Goal: Complete application form: Complete application form

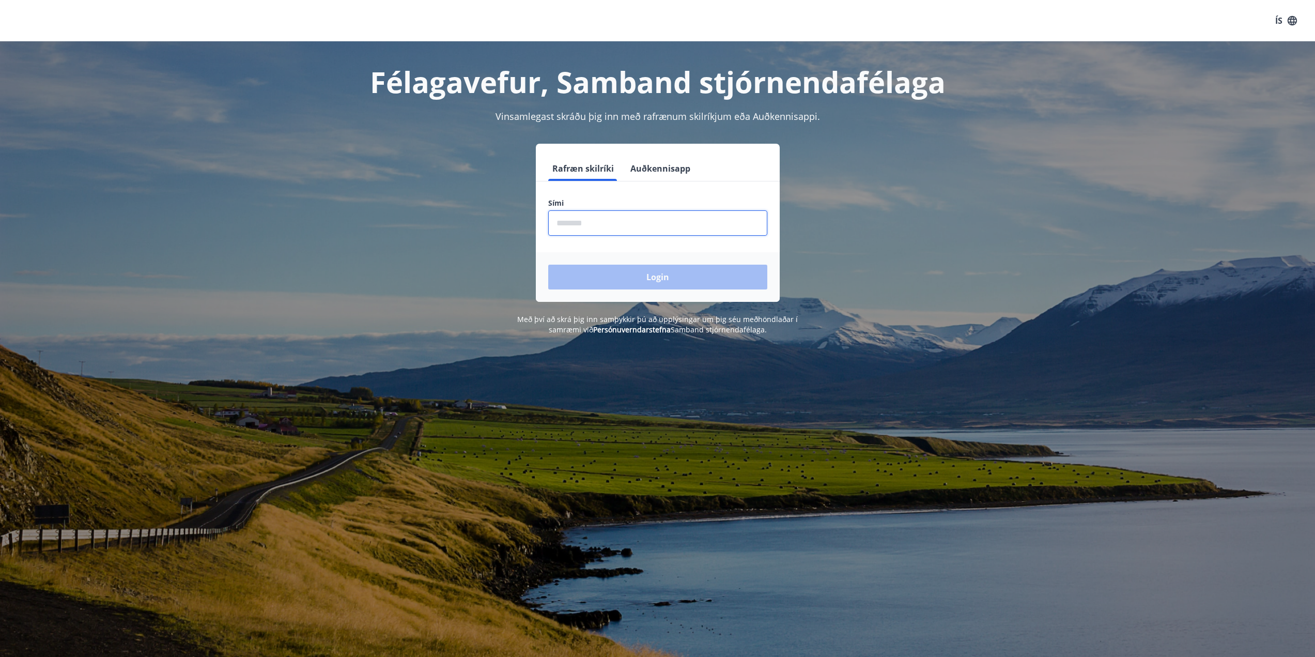
click at [562, 217] on input "phone" at bounding box center [657, 222] width 219 height 25
type input "********"
click at [649, 276] on button "Login" at bounding box center [657, 276] width 219 height 25
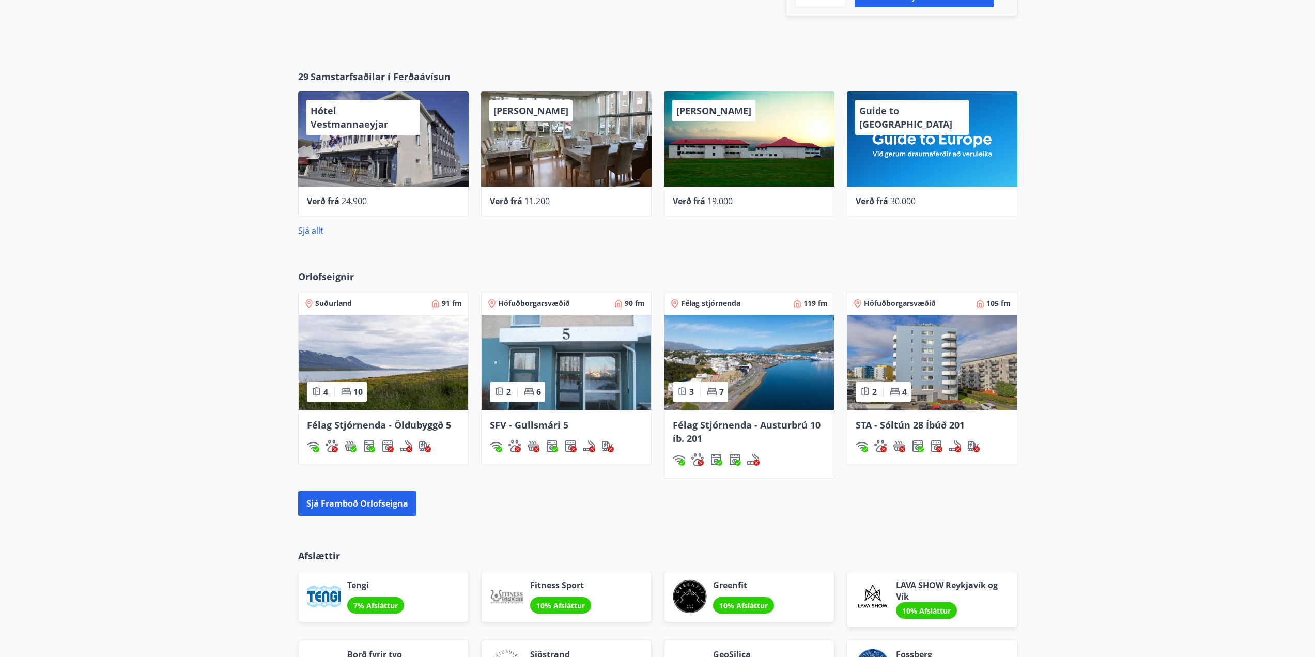
scroll to position [517, 0]
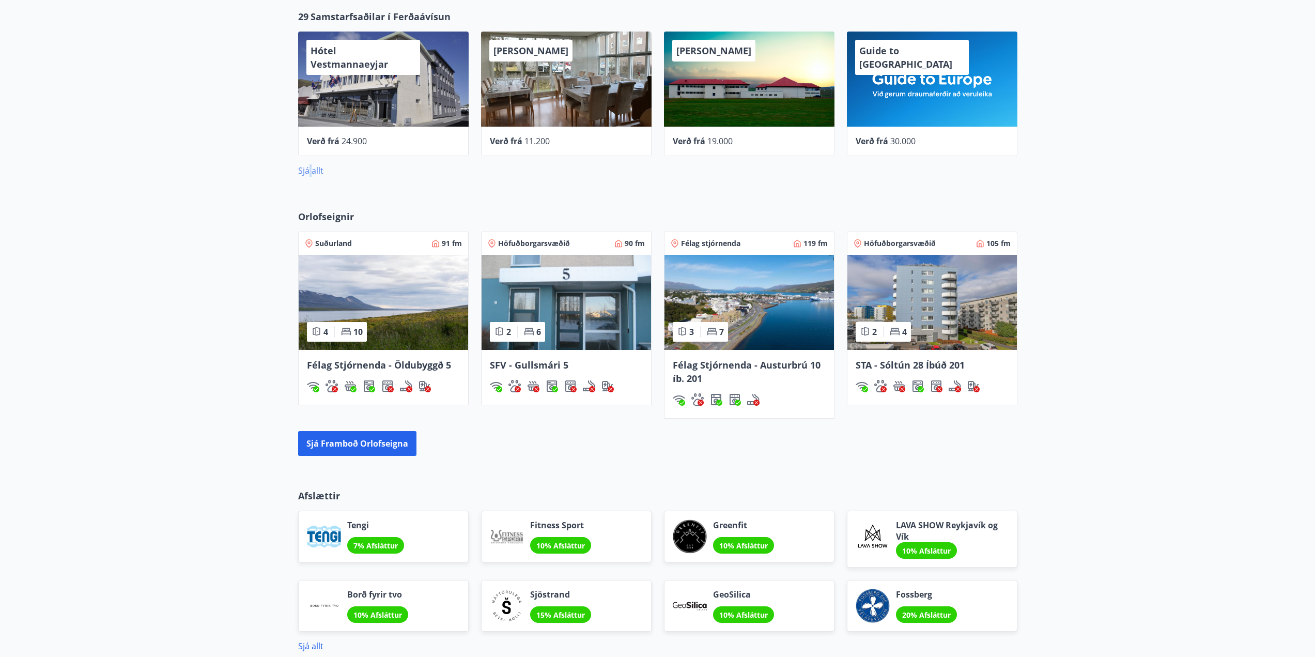
click at [310, 172] on link "Sjá allt" at bounding box center [310, 170] width 25 height 11
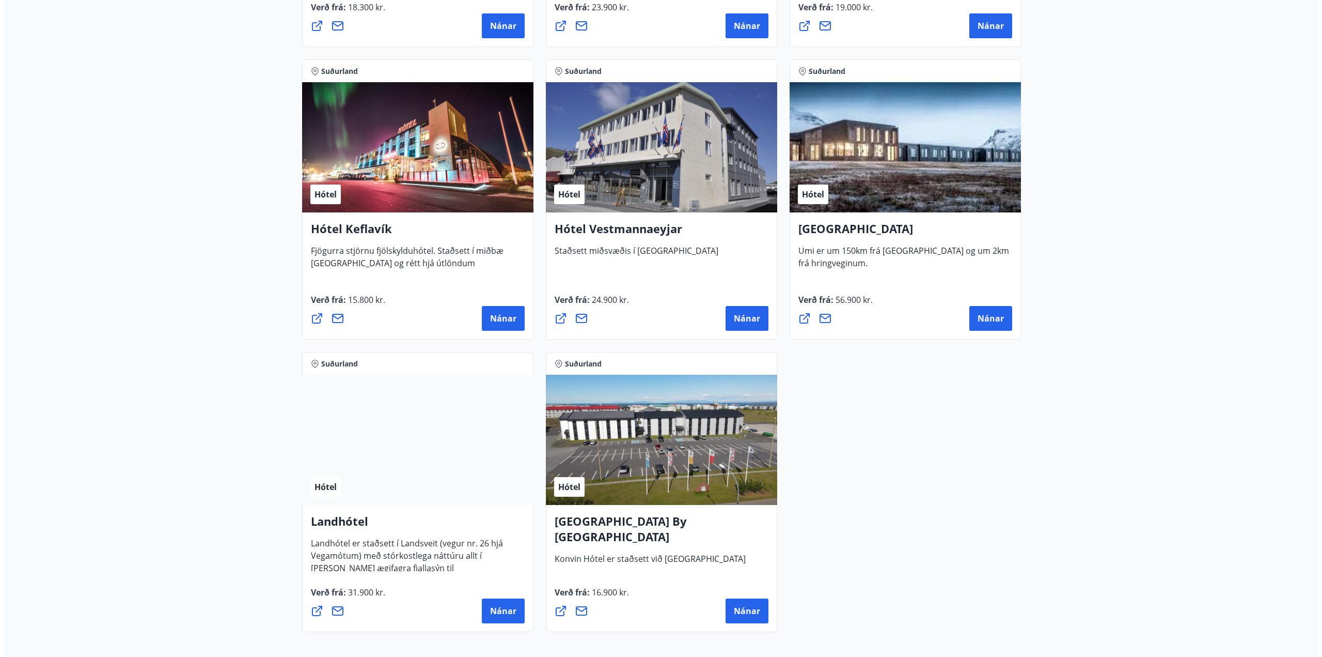
scroll to position [2480, 0]
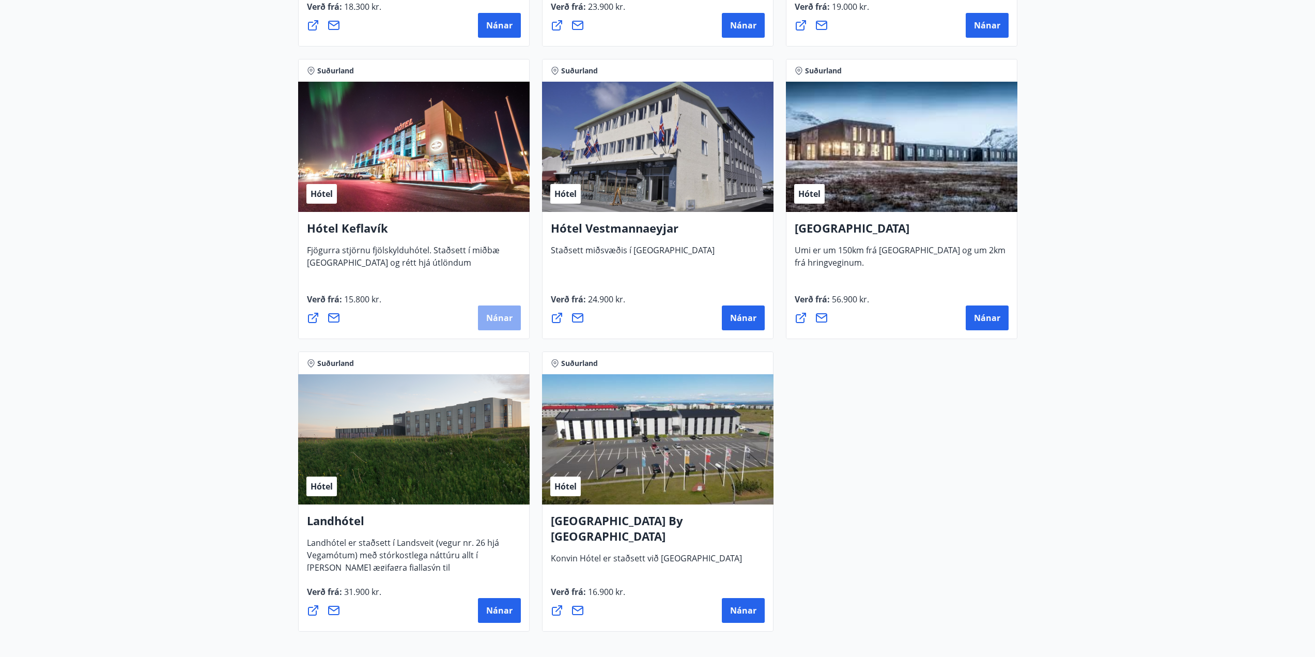
drag, startPoint x: 498, startPoint y: 321, endPoint x: 488, endPoint y: 315, distance: 12.0
click at [488, 315] on span "Nánar" at bounding box center [499, 317] width 26 height 11
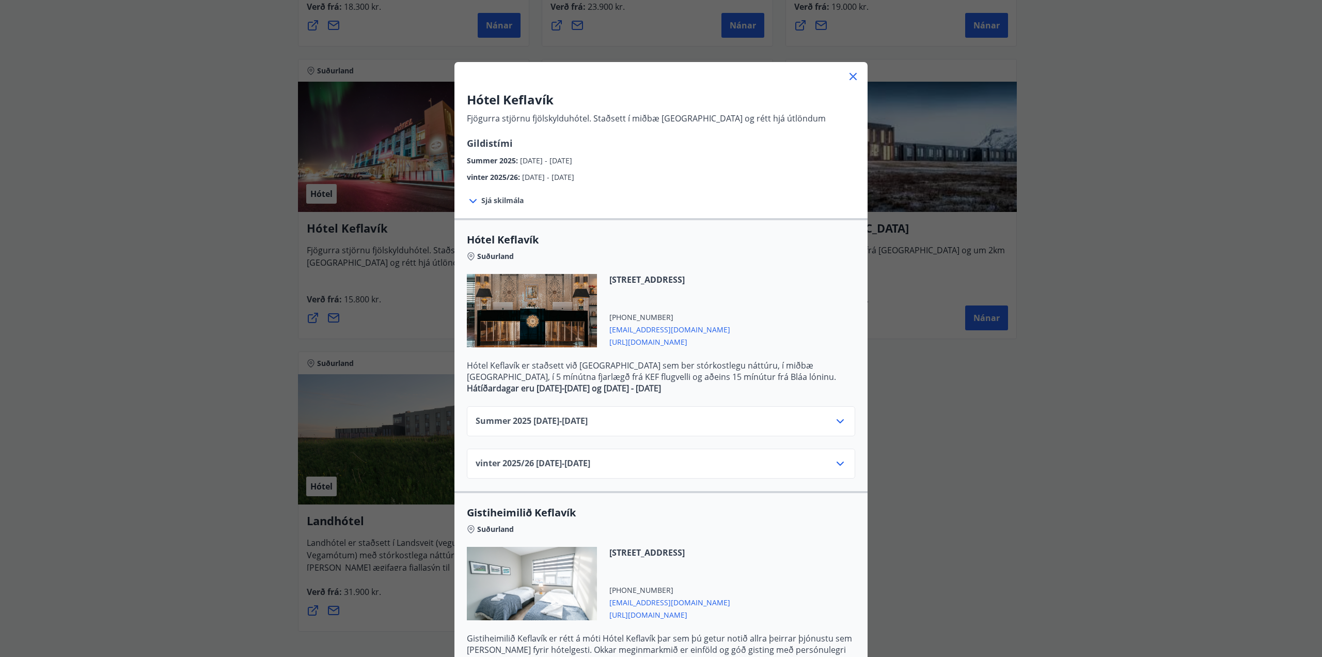
click at [470, 200] on icon at bounding box center [473, 201] width 12 height 12
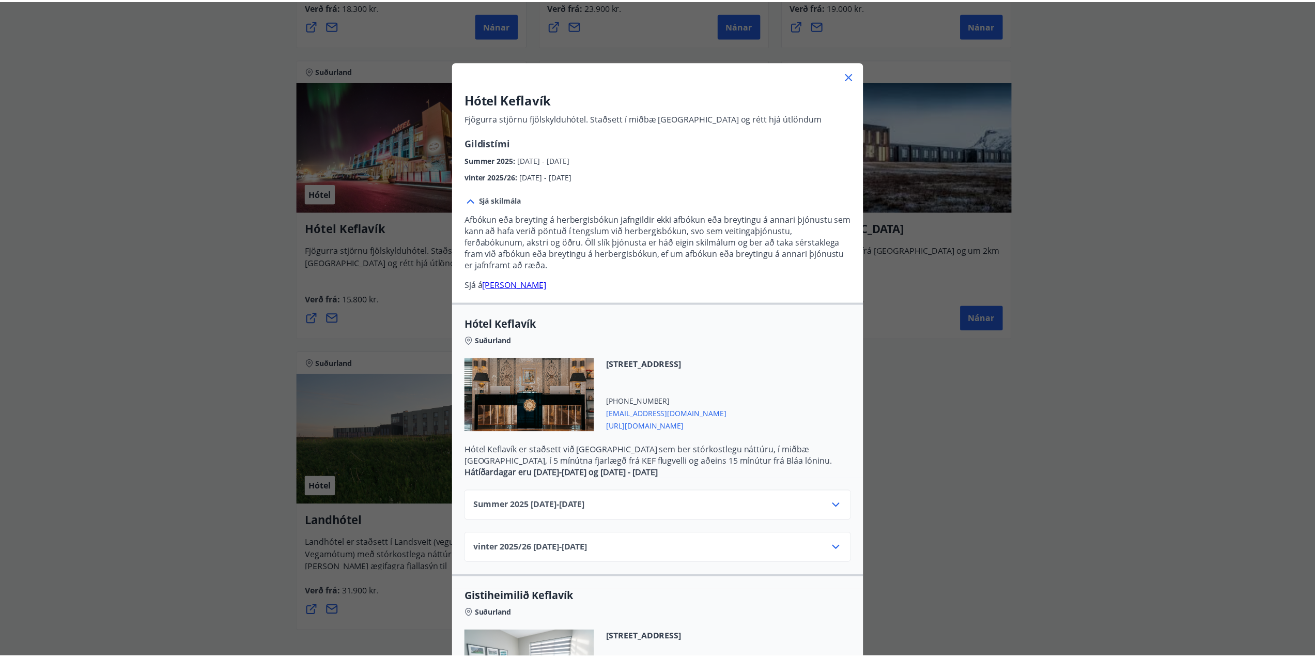
scroll to position [0, 0]
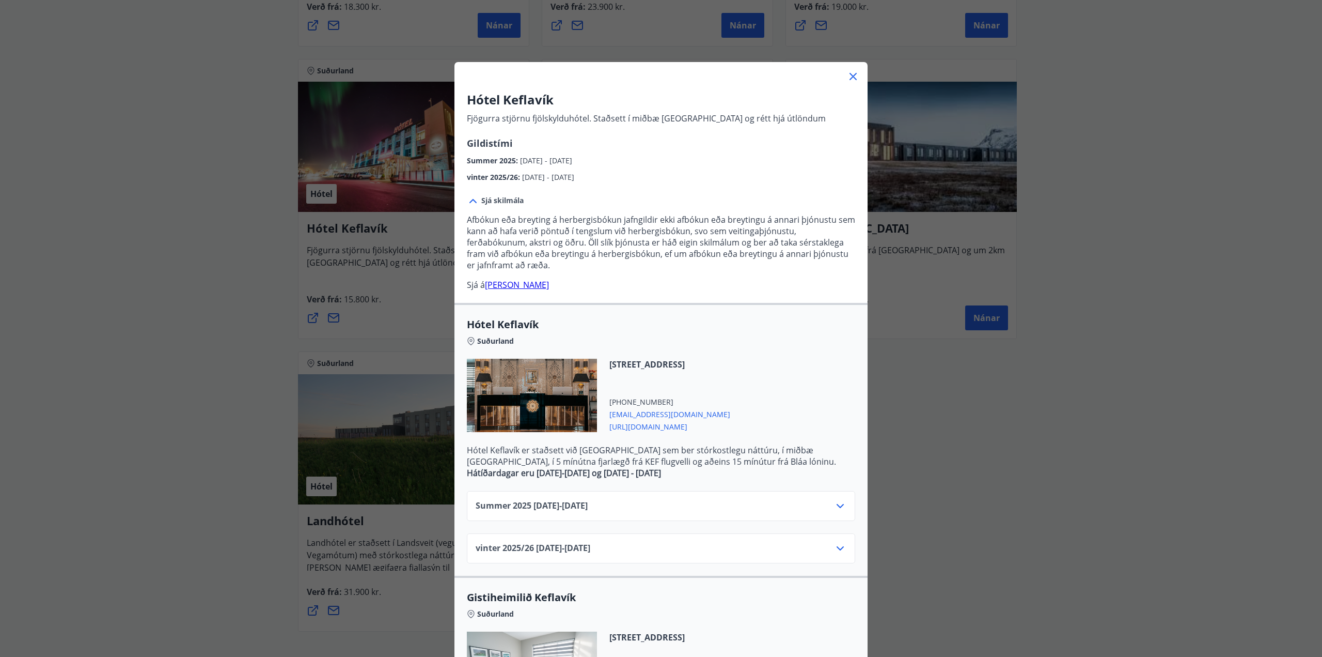
click at [849, 77] on icon at bounding box center [853, 76] width 12 height 12
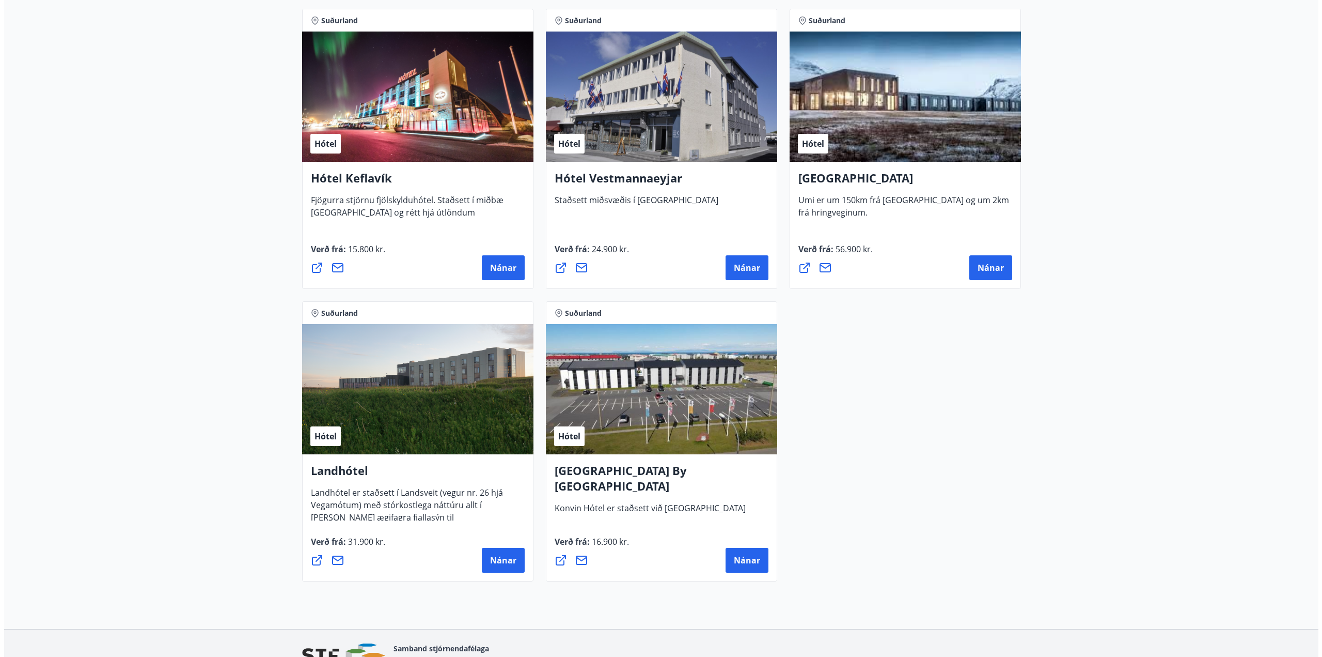
scroll to position [2589, 0]
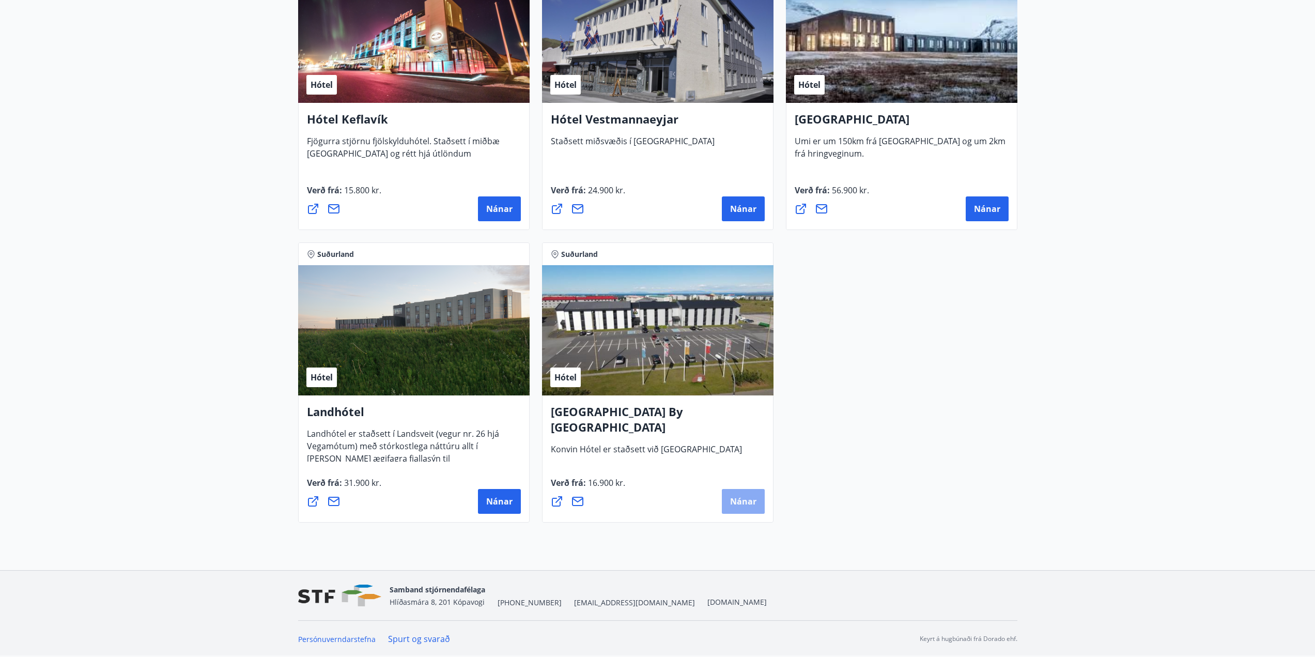
click at [749, 503] on span "Nánar" at bounding box center [743, 500] width 26 height 11
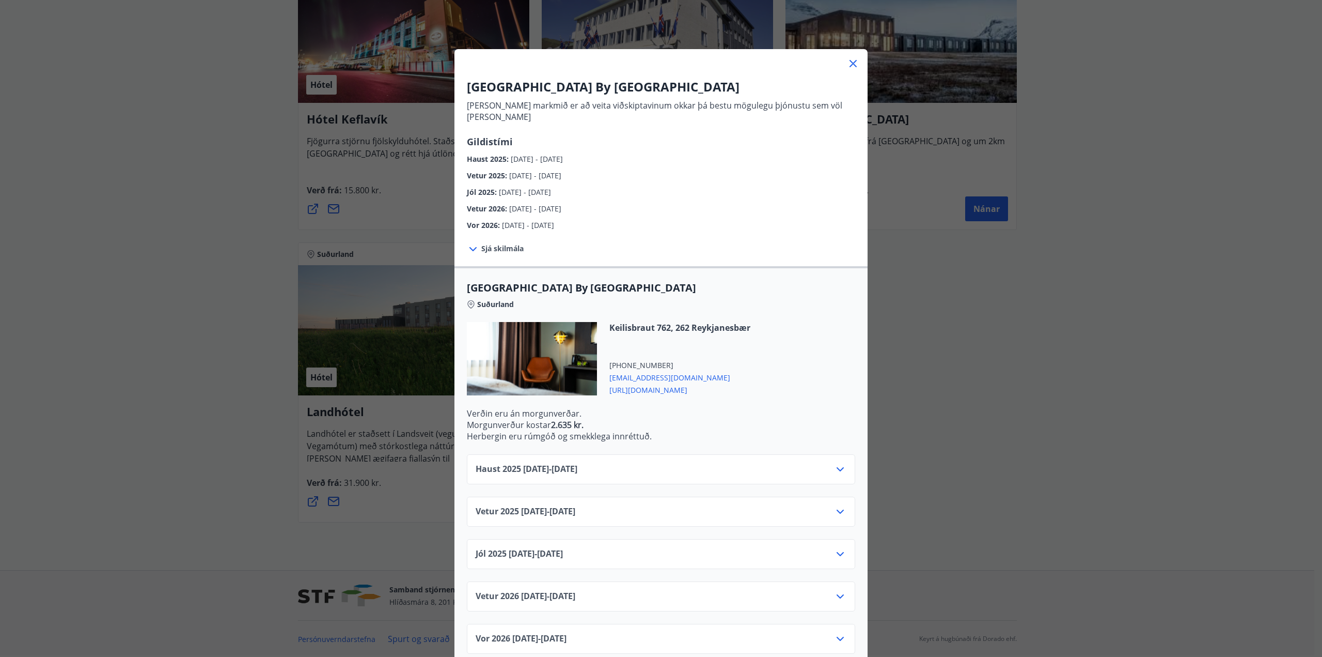
scroll to position [19, 0]
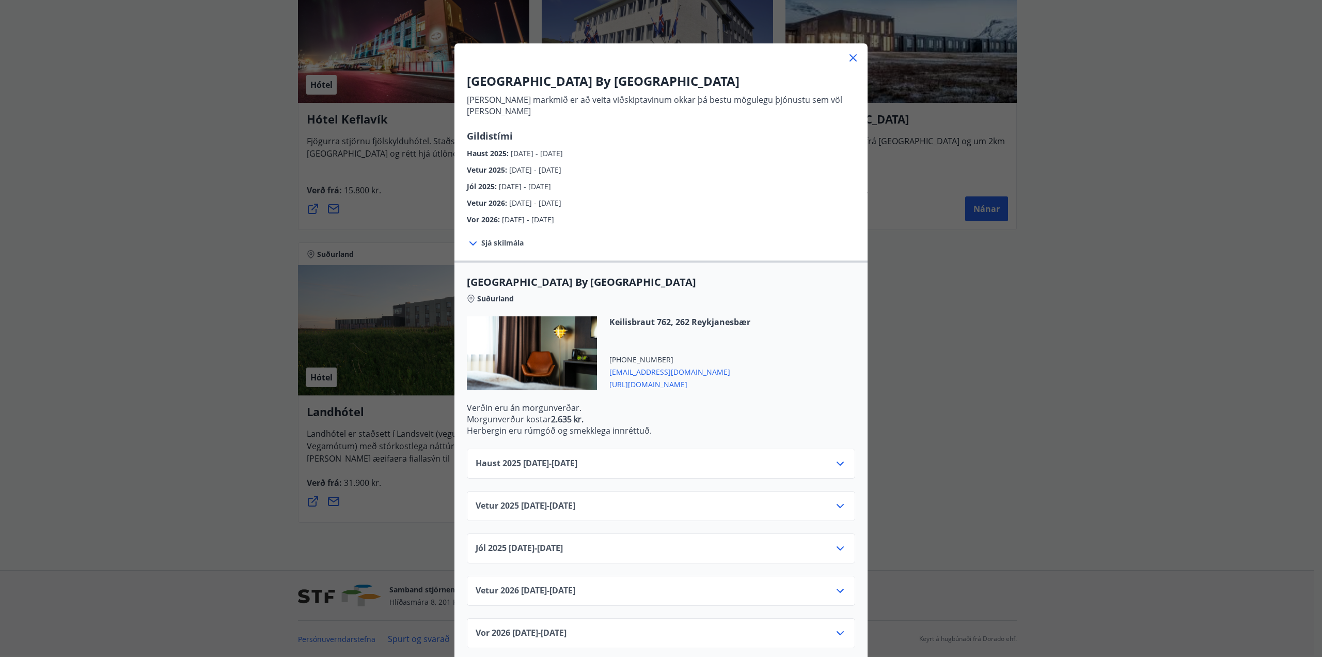
click at [835, 457] on icon at bounding box center [840, 463] width 12 height 12
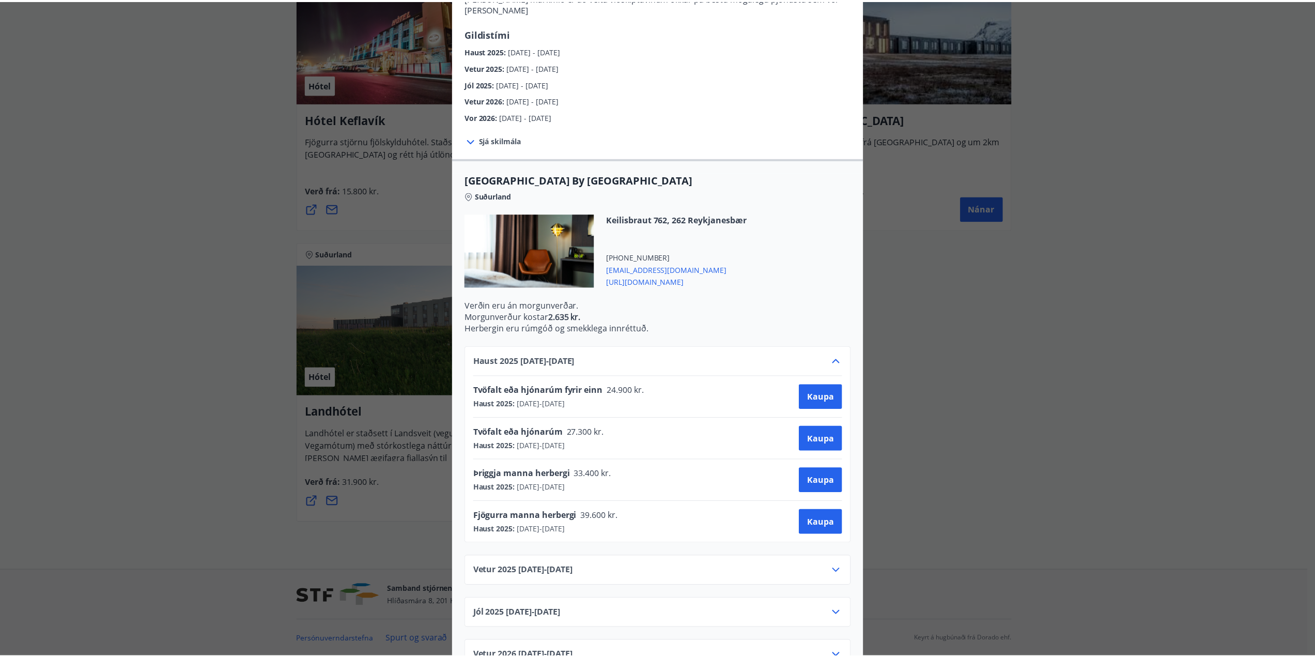
scroll to position [0, 0]
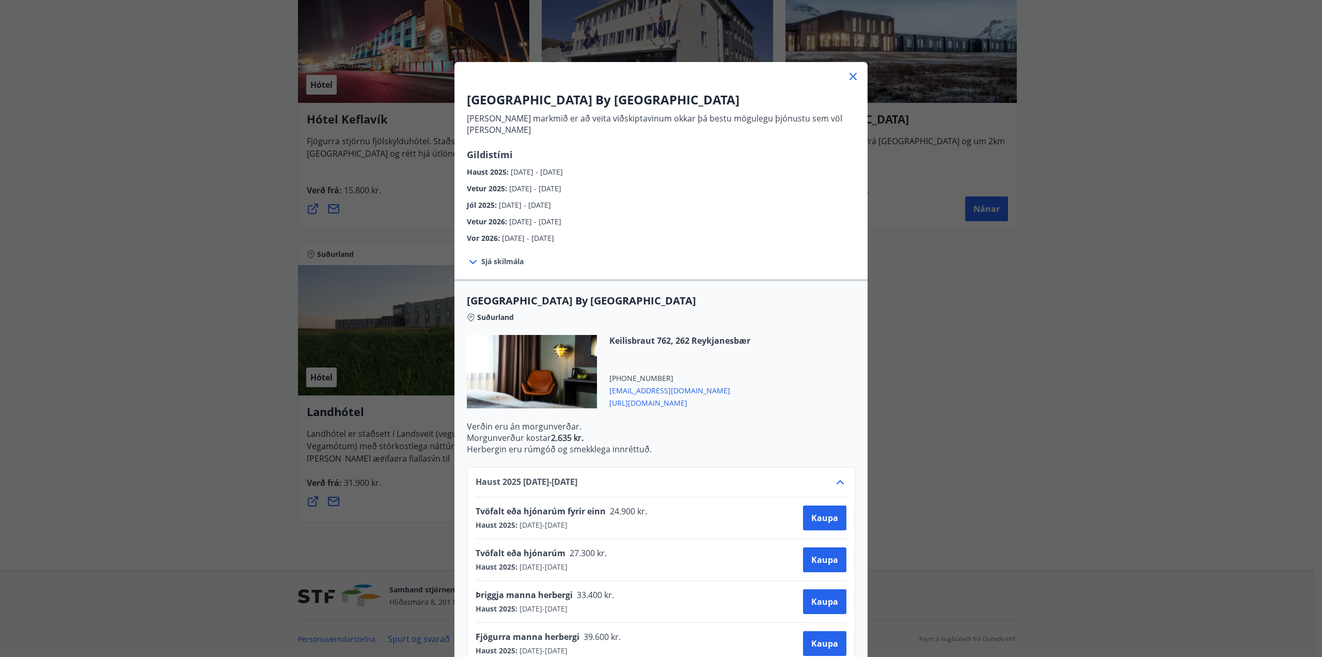
drag, startPoint x: 636, startPoint y: 391, endPoint x: 617, endPoint y: 392, distance: 19.1
click at [617, 396] on span "[URL][DOMAIN_NAME]" at bounding box center [680, 402] width 141 height 12
click at [848, 74] on icon at bounding box center [853, 76] width 12 height 12
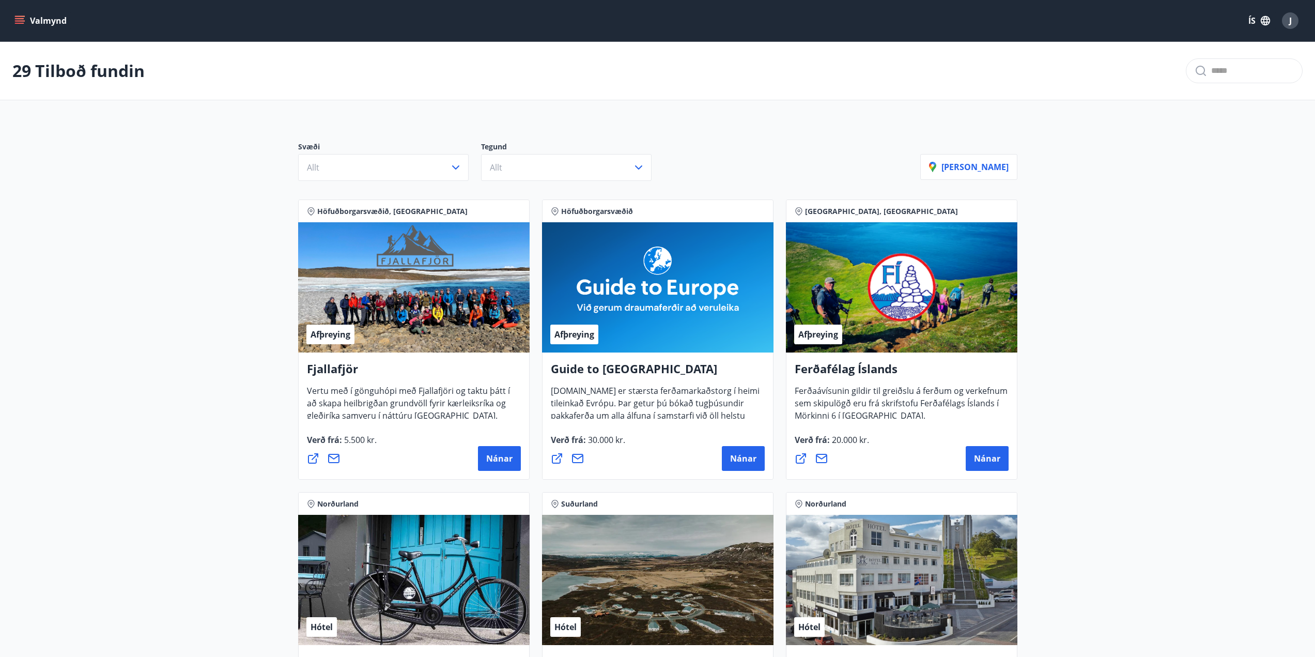
click at [23, 17] on icon "menu" at bounding box center [19, 20] width 10 height 10
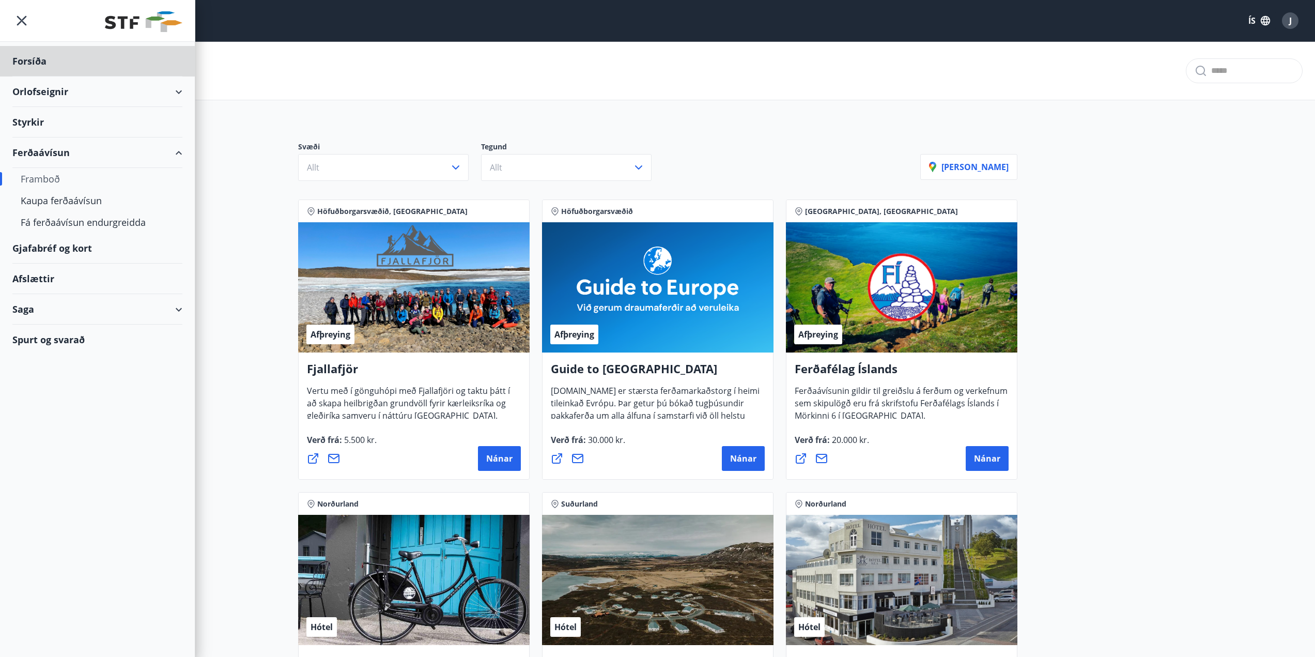
click at [39, 124] on div "Styrkir" at bounding box center [97, 122] width 170 height 30
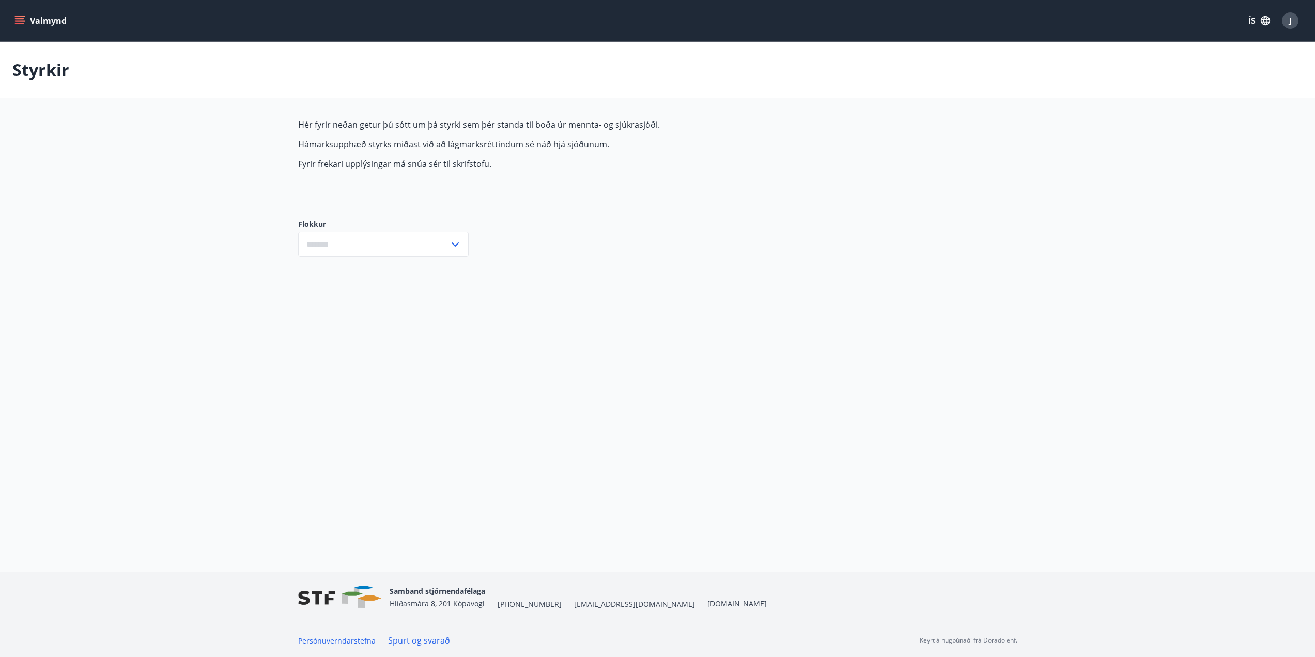
type input "***"
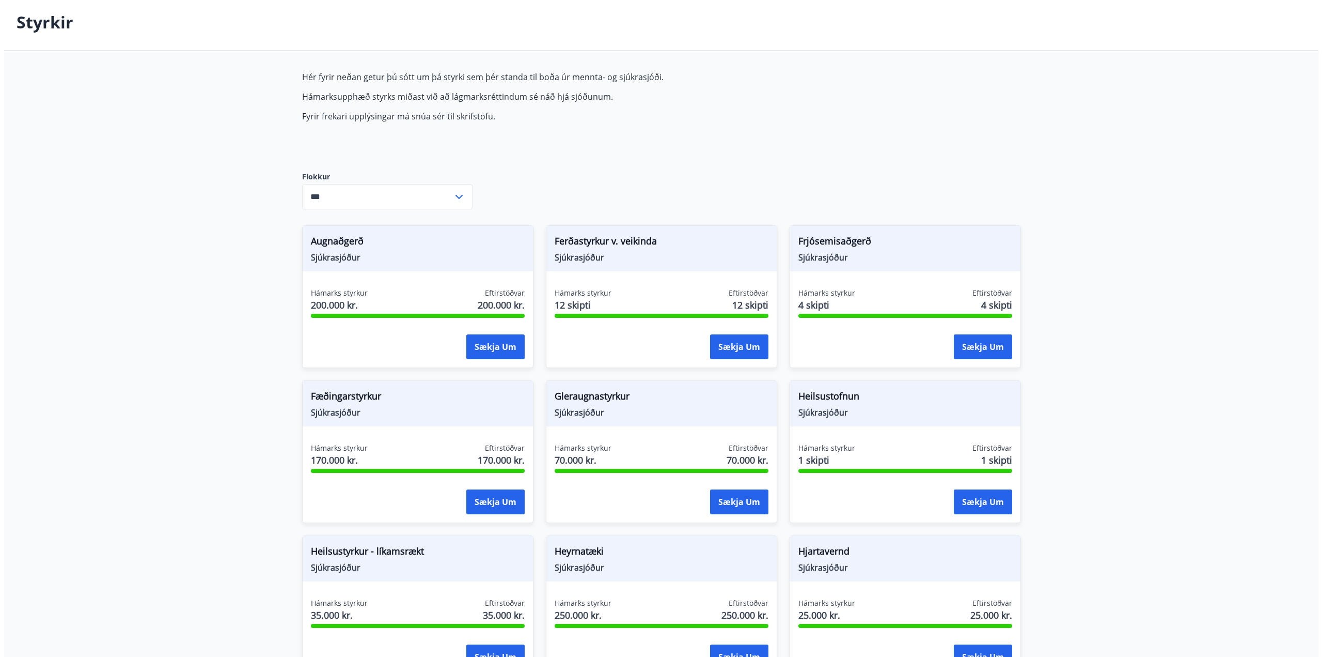
scroll to position [155, 0]
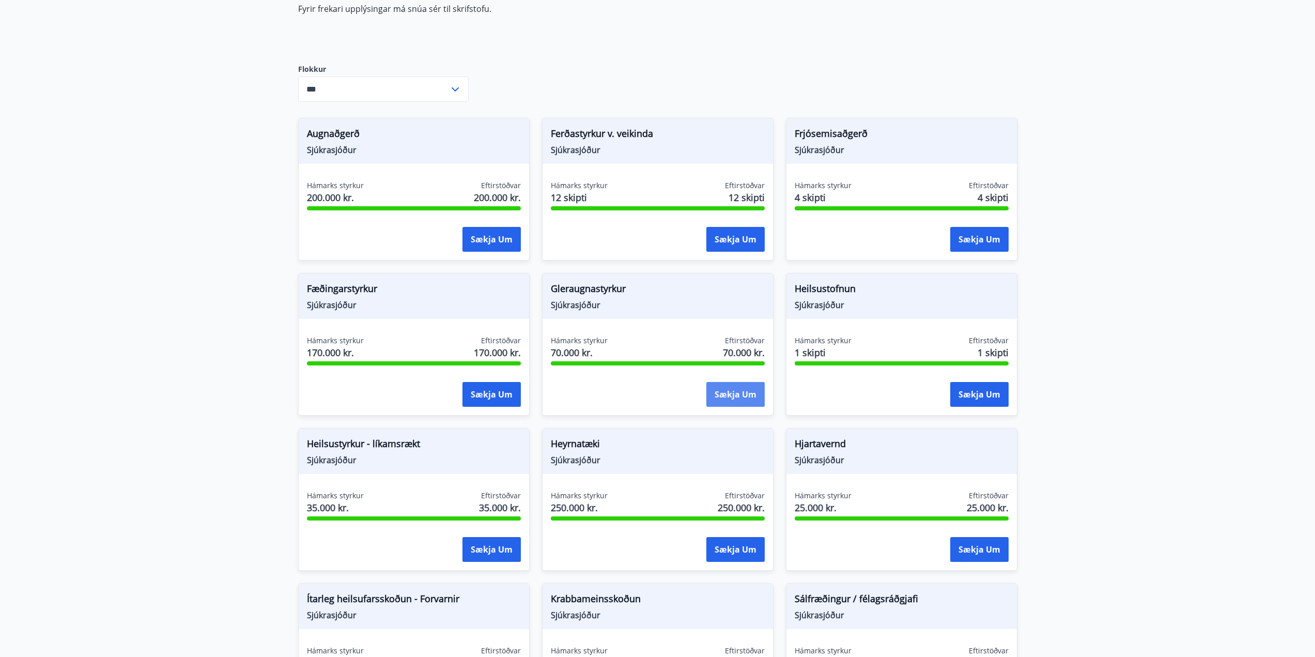
click at [732, 394] on button "Sækja um" at bounding box center [735, 394] width 58 height 25
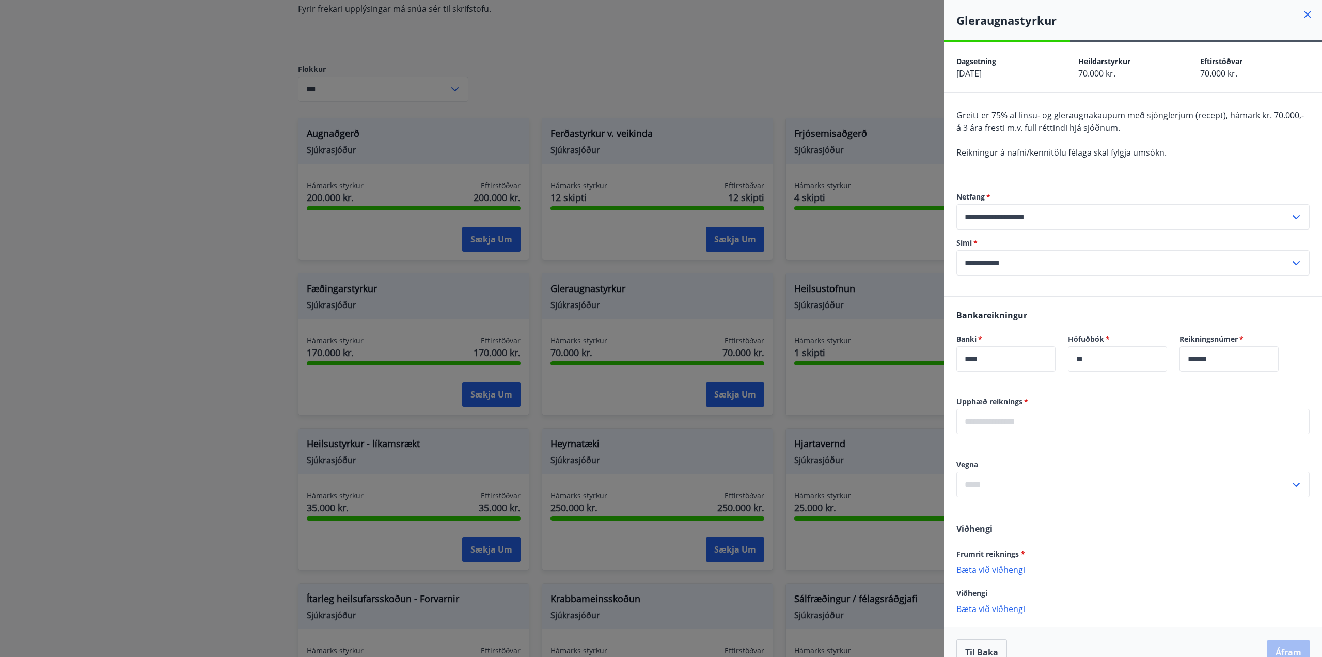
click at [972, 422] on input "text" at bounding box center [1133, 421] width 353 height 25
click at [984, 418] on input "text" at bounding box center [1133, 421] width 353 height 25
type input "******"
click at [977, 488] on input "text" at bounding box center [1124, 484] width 334 height 25
click at [980, 505] on li "Gleraugu" at bounding box center [1133, 506] width 352 height 19
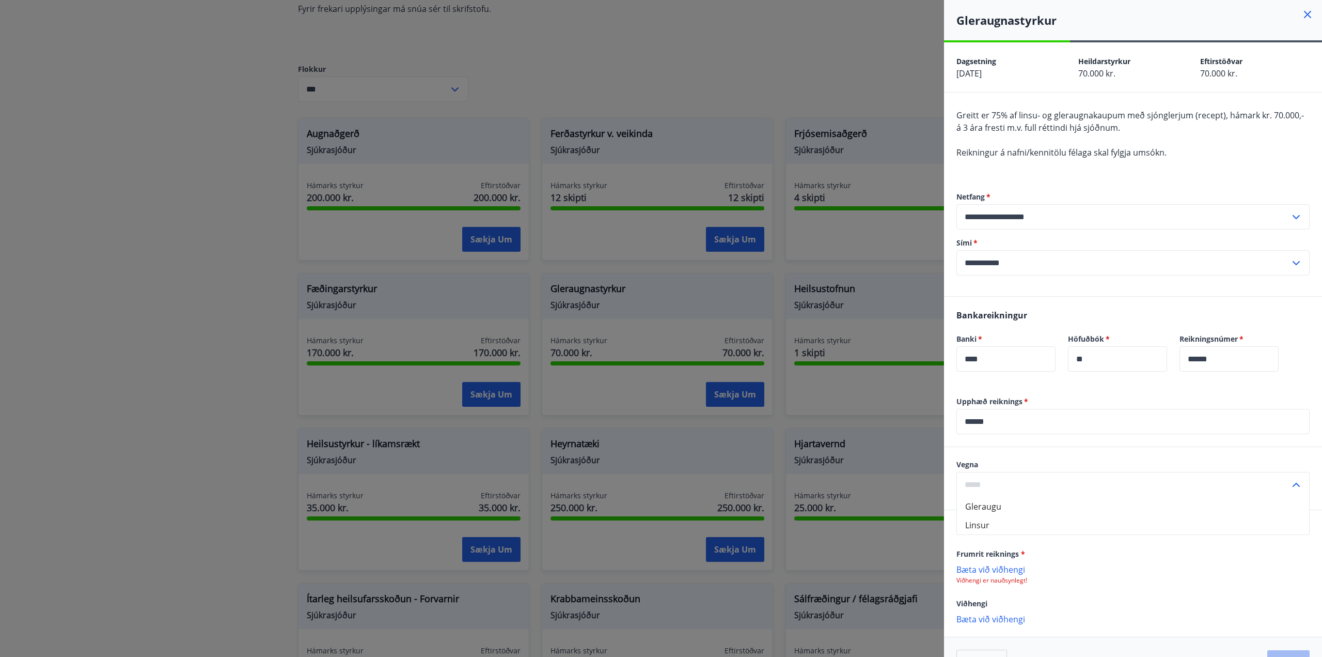
type input "********"
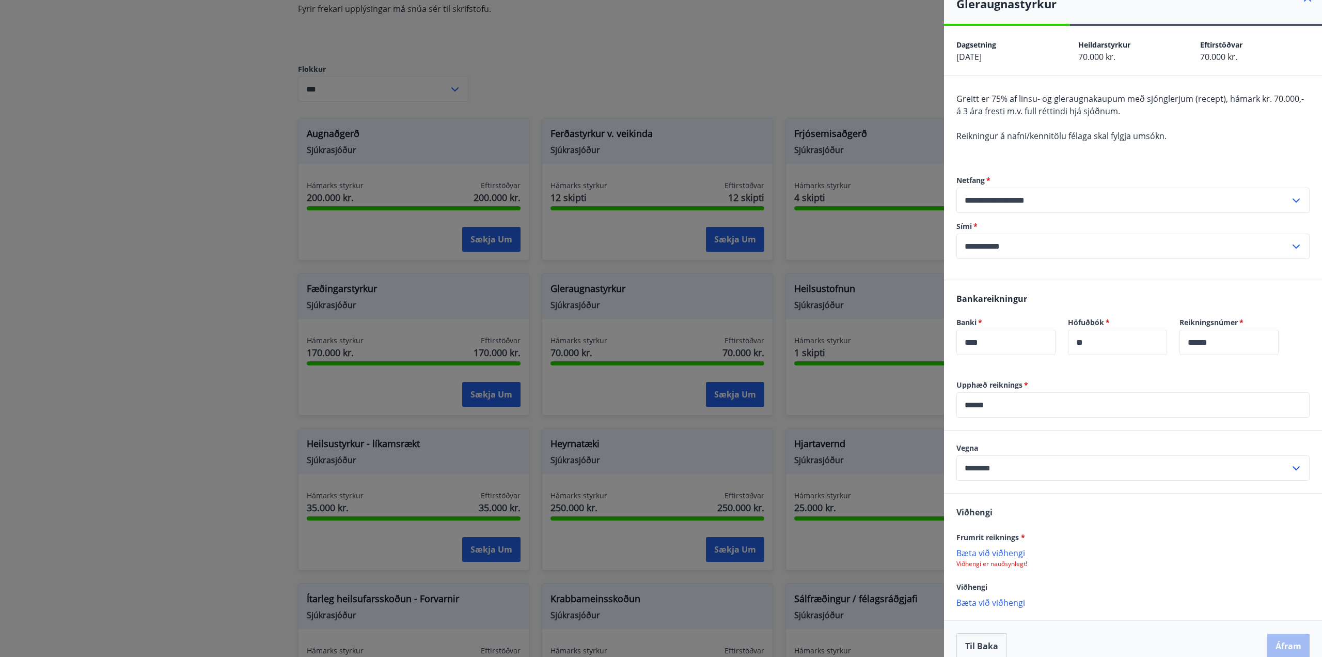
scroll to position [31, 0]
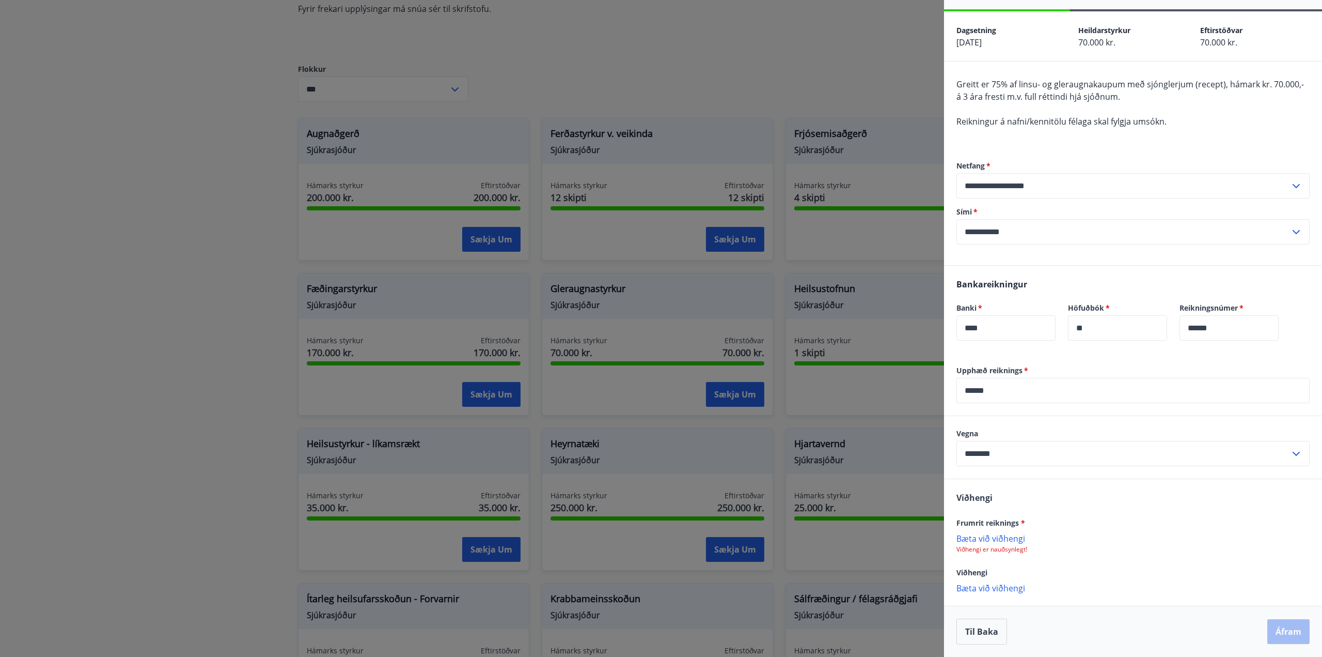
click at [983, 538] on p "Bæta við viðhengi" at bounding box center [1133, 538] width 353 height 10
click at [1283, 632] on button "Áfram" at bounding box center [1289, 631] width 42 height 25
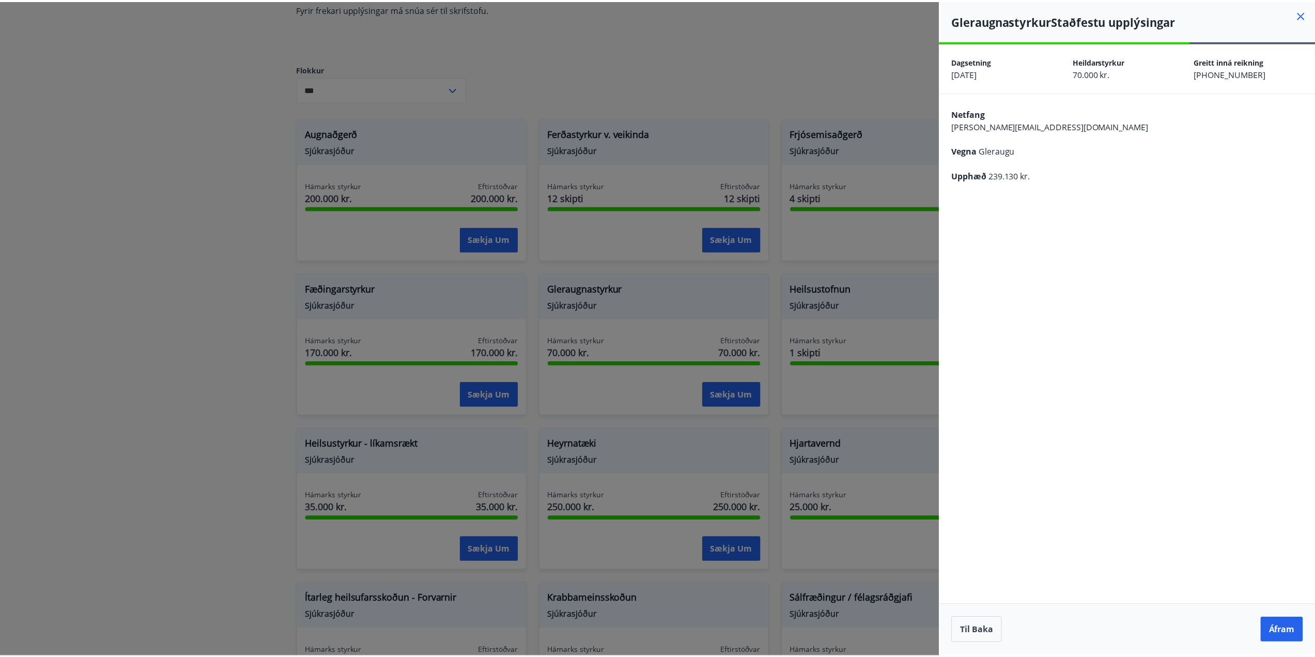
scroll to position [0, 0]
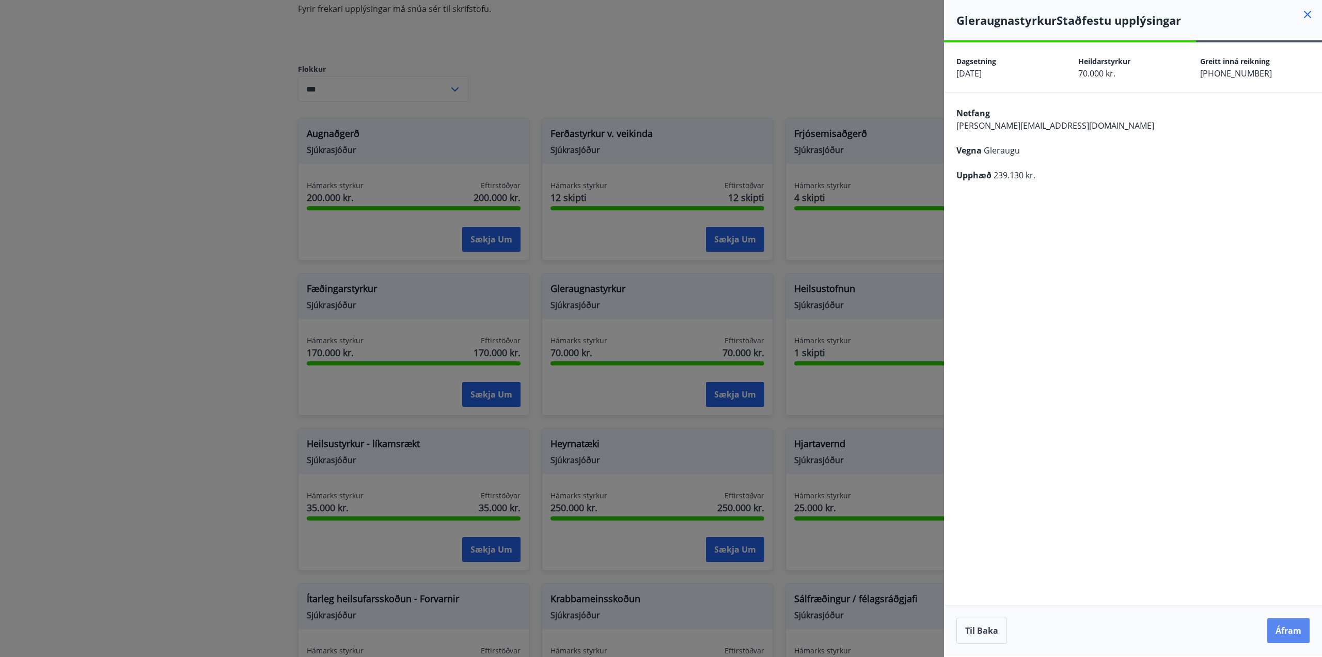
click at [1291, 631] on button "Áfram" at bounding box center [1289, 630] width 42 height 25
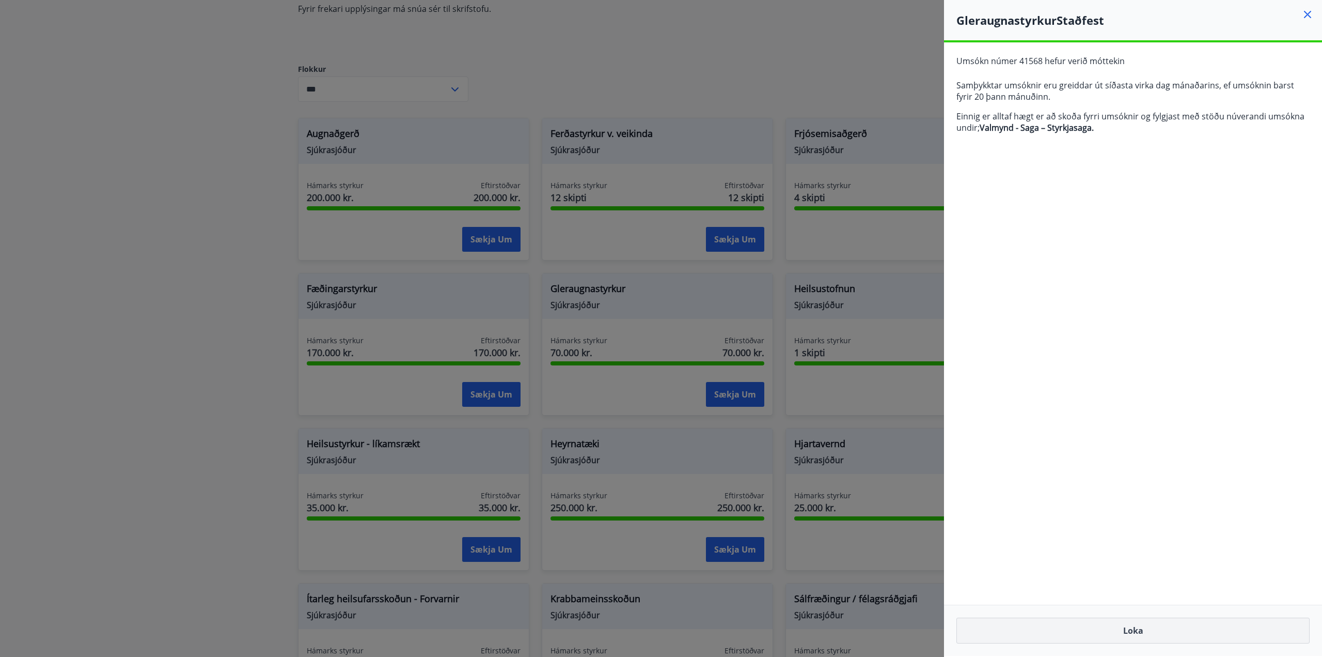
click at [1134, 633] on button "Loka" at bounding box center [1133, 630] width 353 height 26
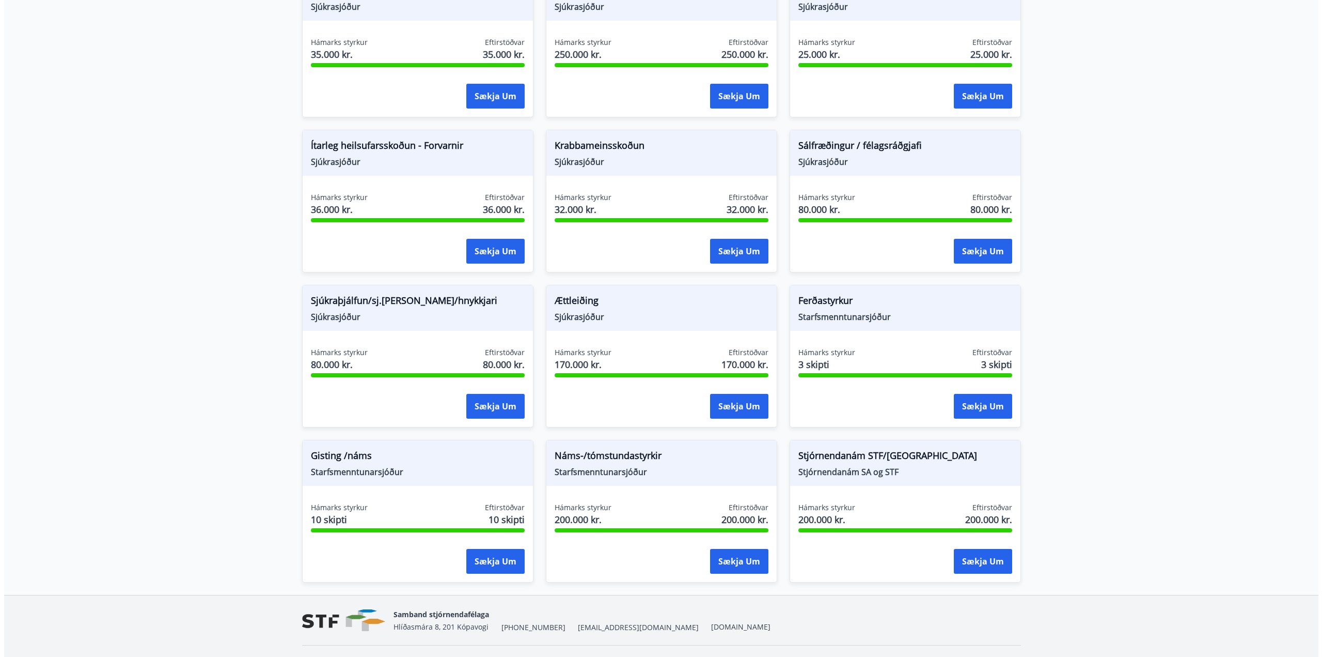
scroll to position [633, 0]
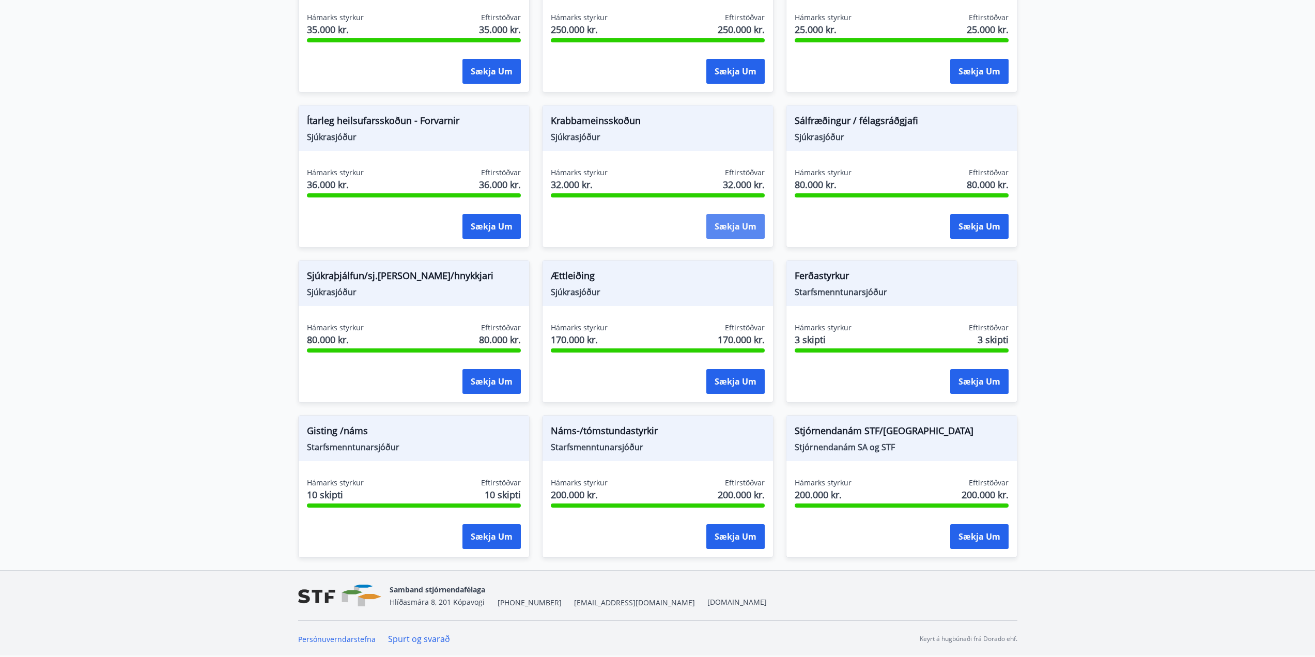
click at [725, 228] on button "Sækja um" at bounding box center [735, 226] width 58 height 25
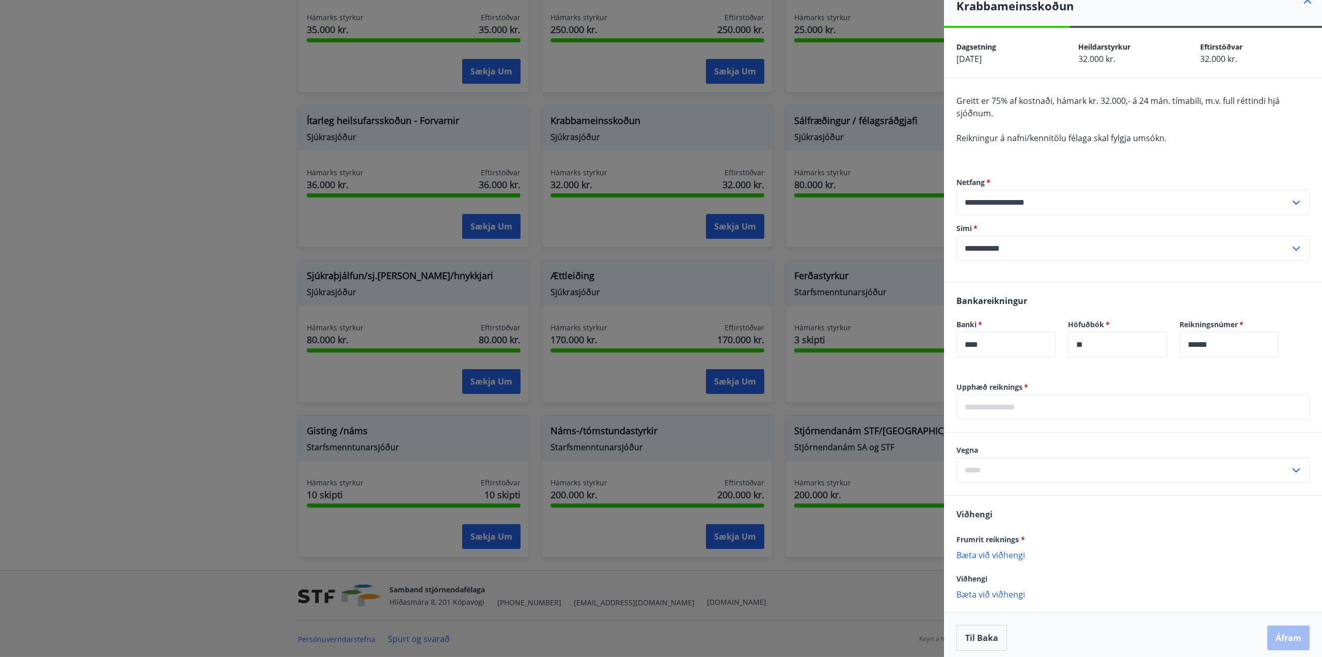
scroll to position [21, 0]
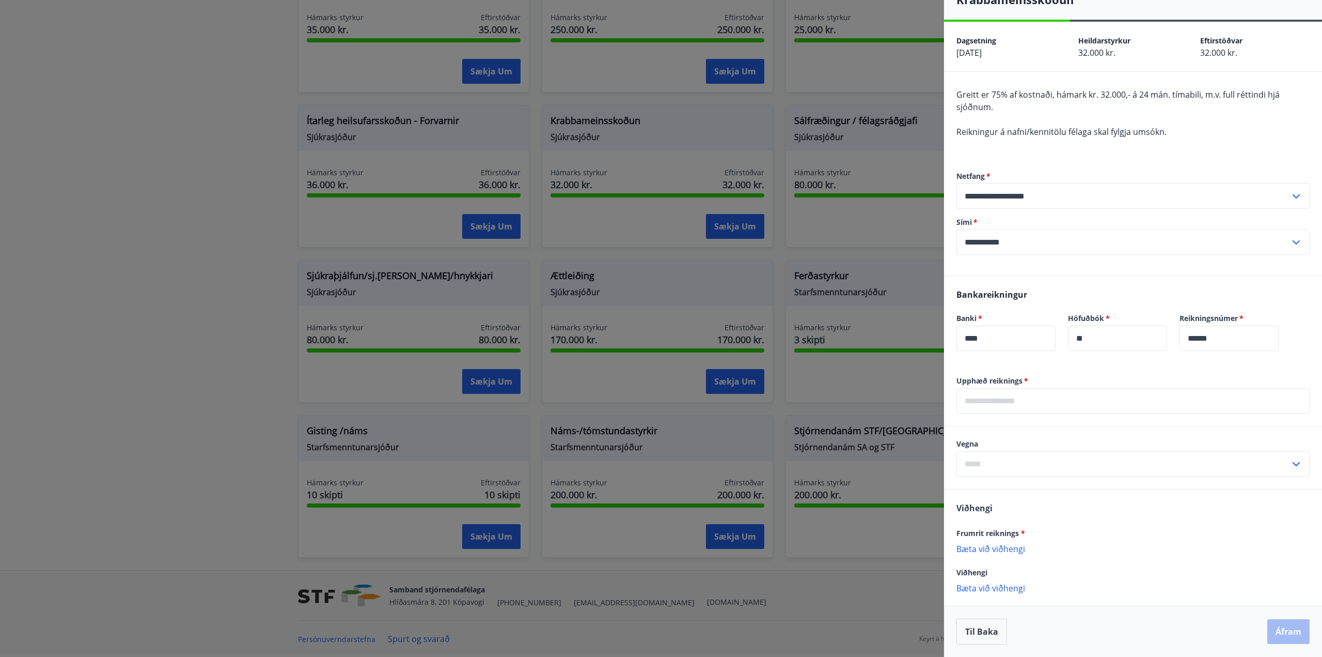
click at [971, 405] on input "text" at bounding box center [1133, 400] width 353 height 25
type input "*****"
click at [1290, 463] on icon at bounding box center [1296, 464] width 12 height 12
click at [988, 488] on li "Krabbameinsskoðun" at bounding box center [1133, 485] width 352 height 19
type input "**********"
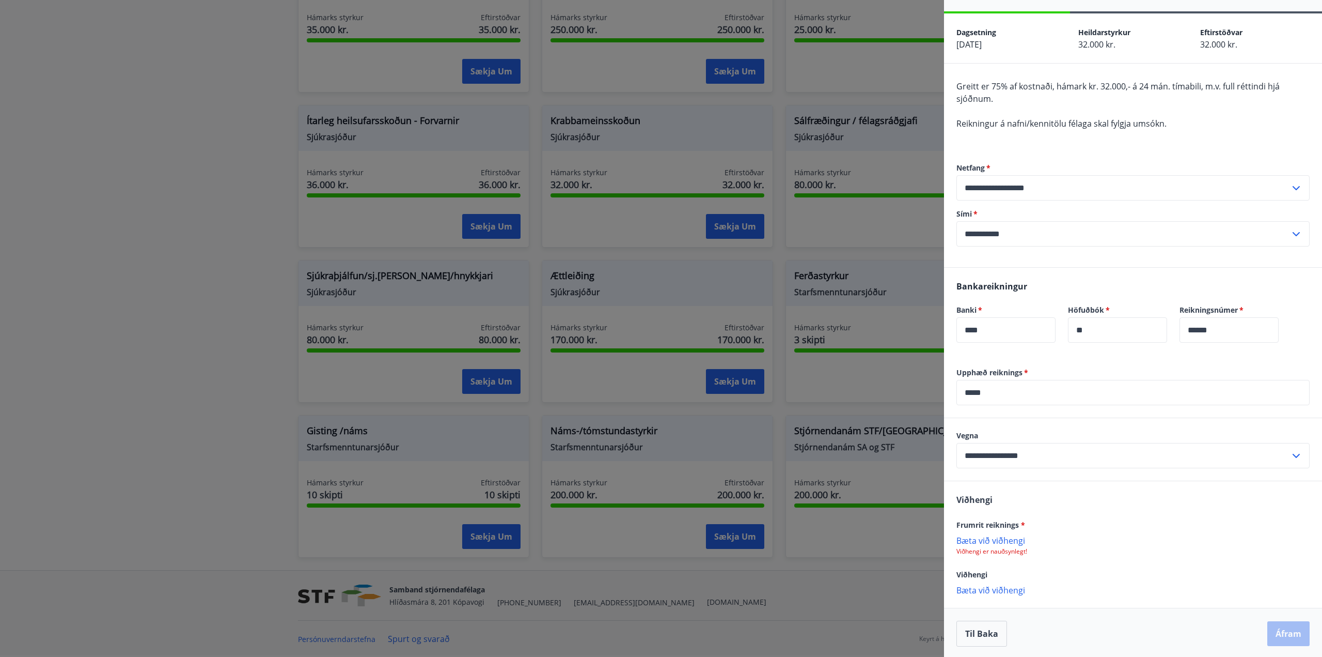
scroll to position [31, 0]
click at [978, 536] on p "Bæta við viðhengi" at bounding box center [1133, 538] width 353 height 10
click at [1278, 631] on button "Áfram" at bounding box center [1289, 631] width 42 height 25
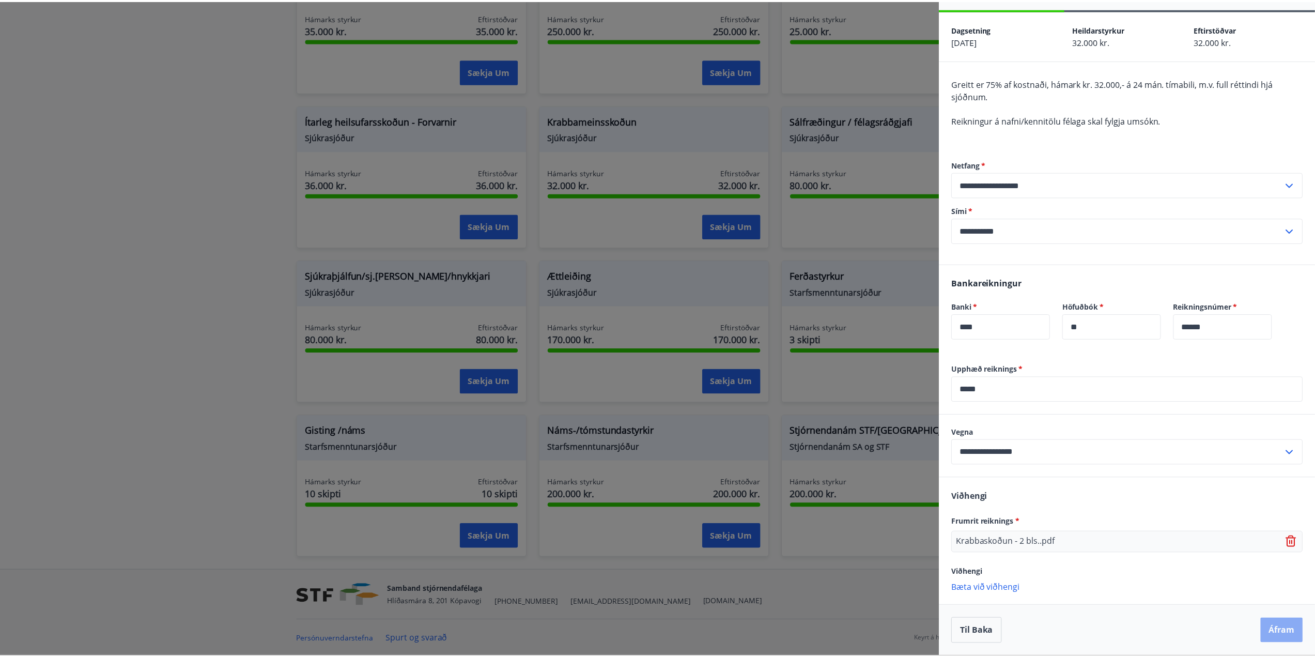
scroll to position [0, 0]
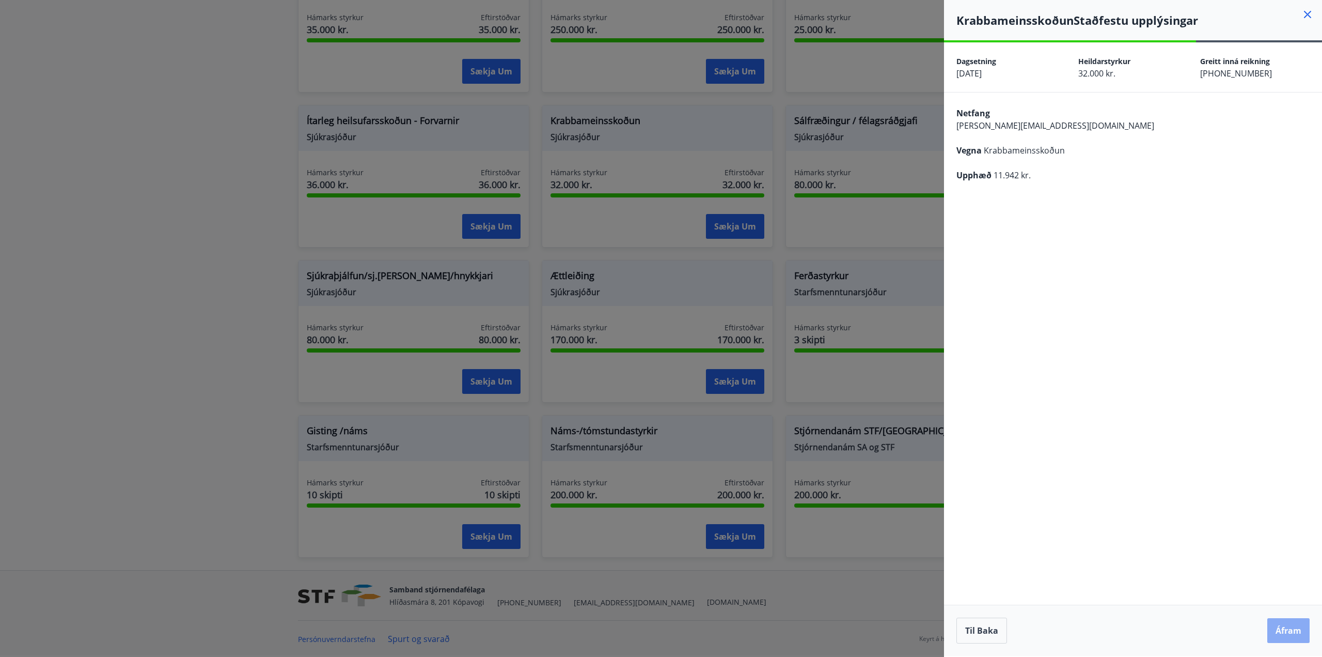
click at [1290, 628] on button "Áfram" at bounding box center [1289, 630] width 42 height 25
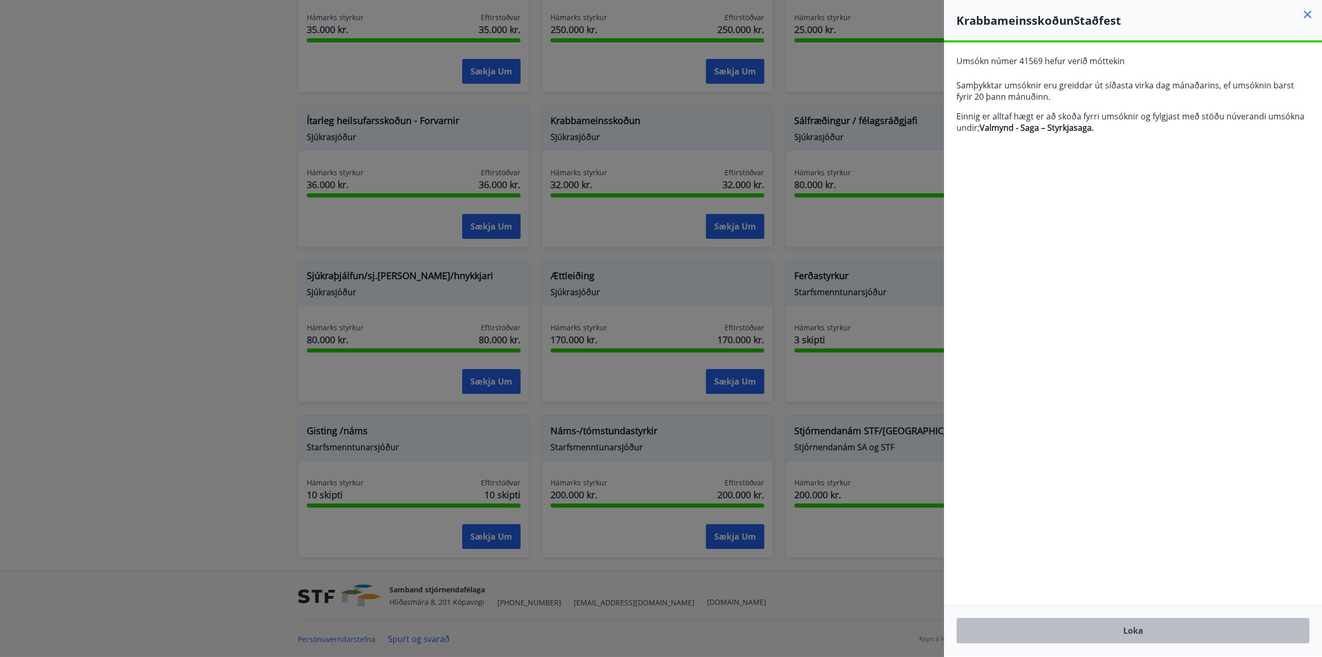
click at [1131, 628] on button "Loka" at bounding box center [1133, 630] width 353 height 26
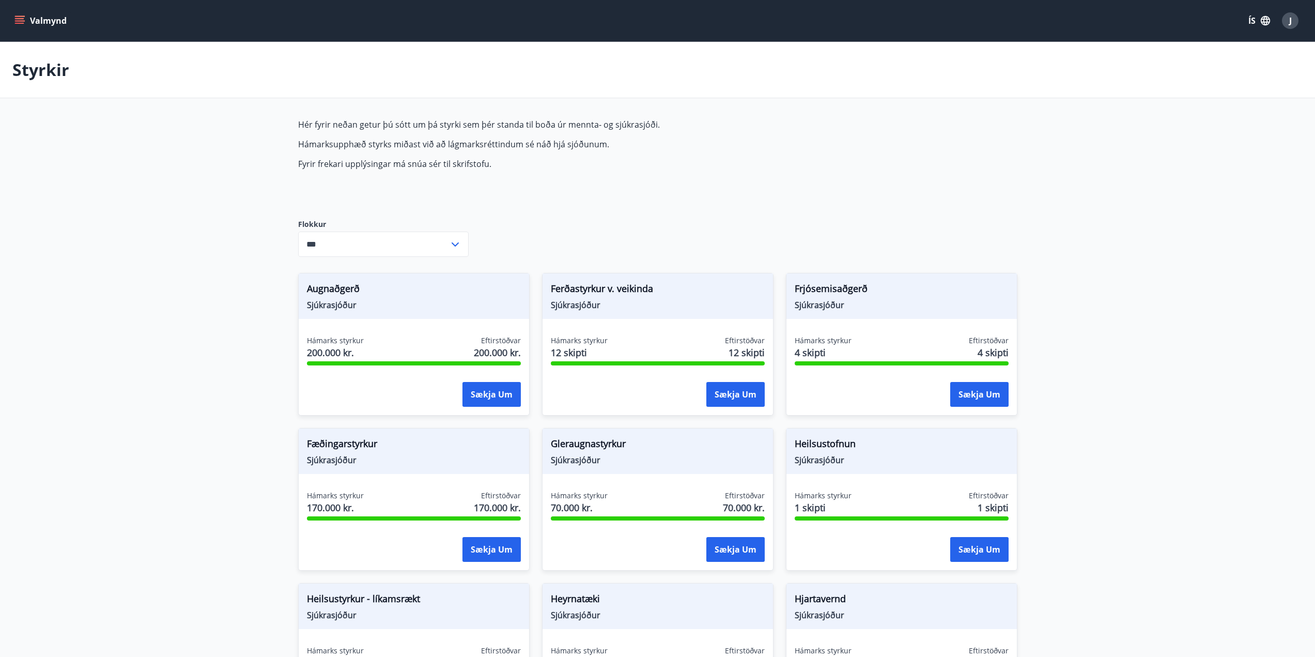
click at [24, 18] on icon "menu" at bounding box center [19, 20] width 10 height 10
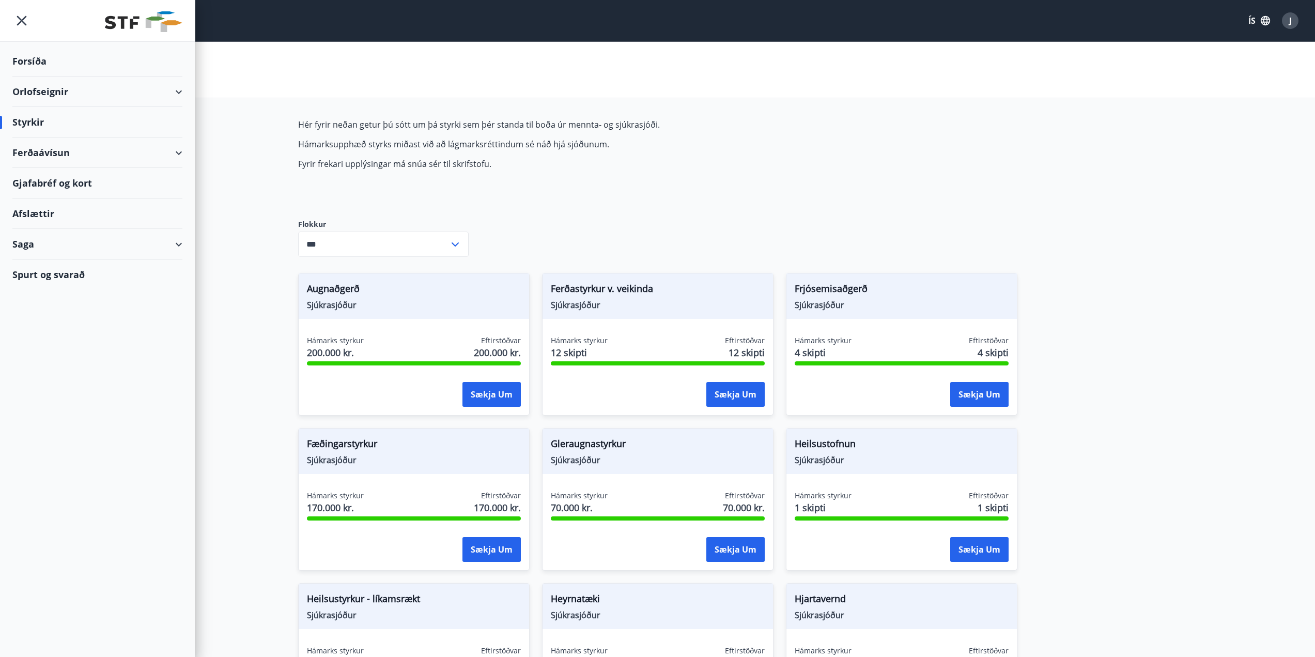
click at [67, 91] on div "Orlofseignir" at bounding box center [97, 91] width 170 height 30
click at [65, 141] on div "Bókunardagatal" at bounding box center [97, 140] width 153 height 22
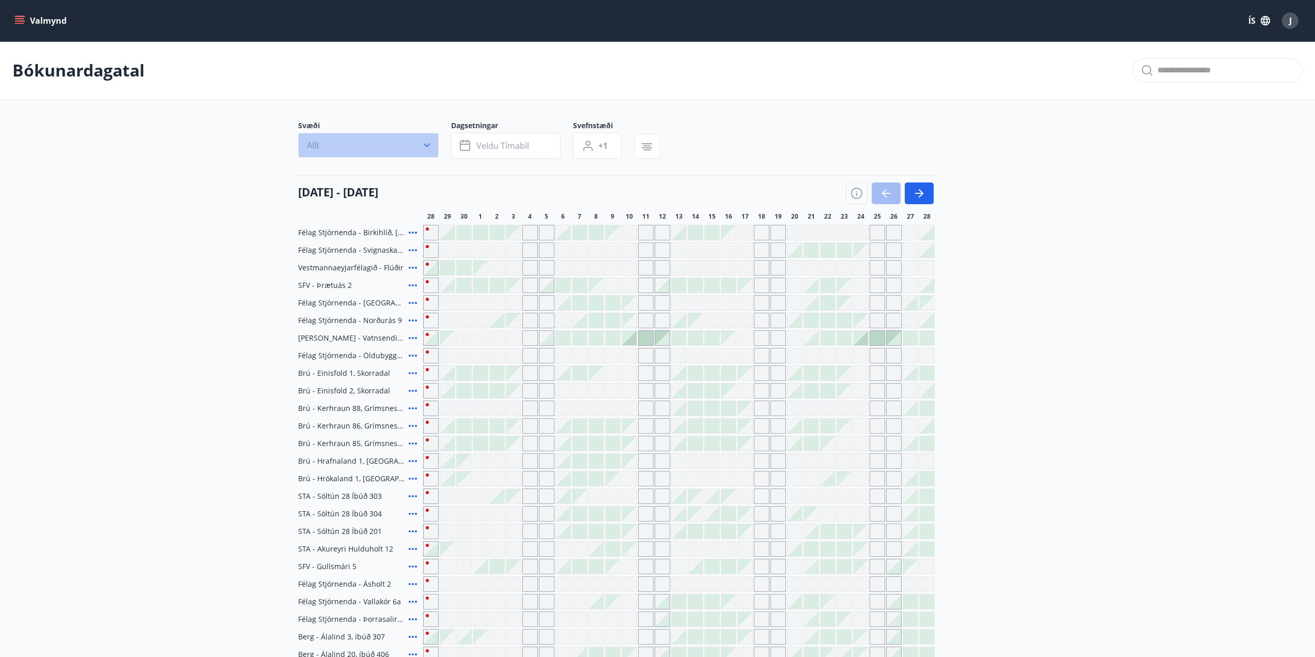
click at [427, 145] on icon "button" at bounding box center [427, 145] width 10 height 10
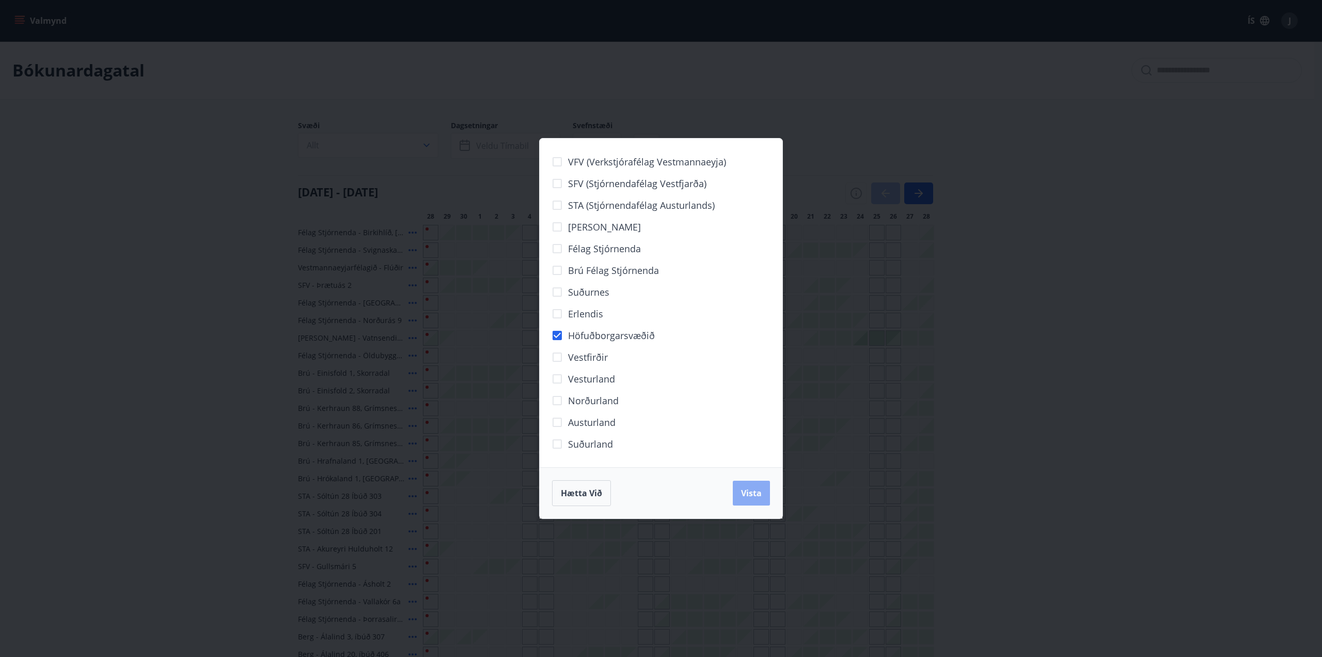
click at [758, 493] on span "Vista" at bounding box center [751, 492] width 21 height 11
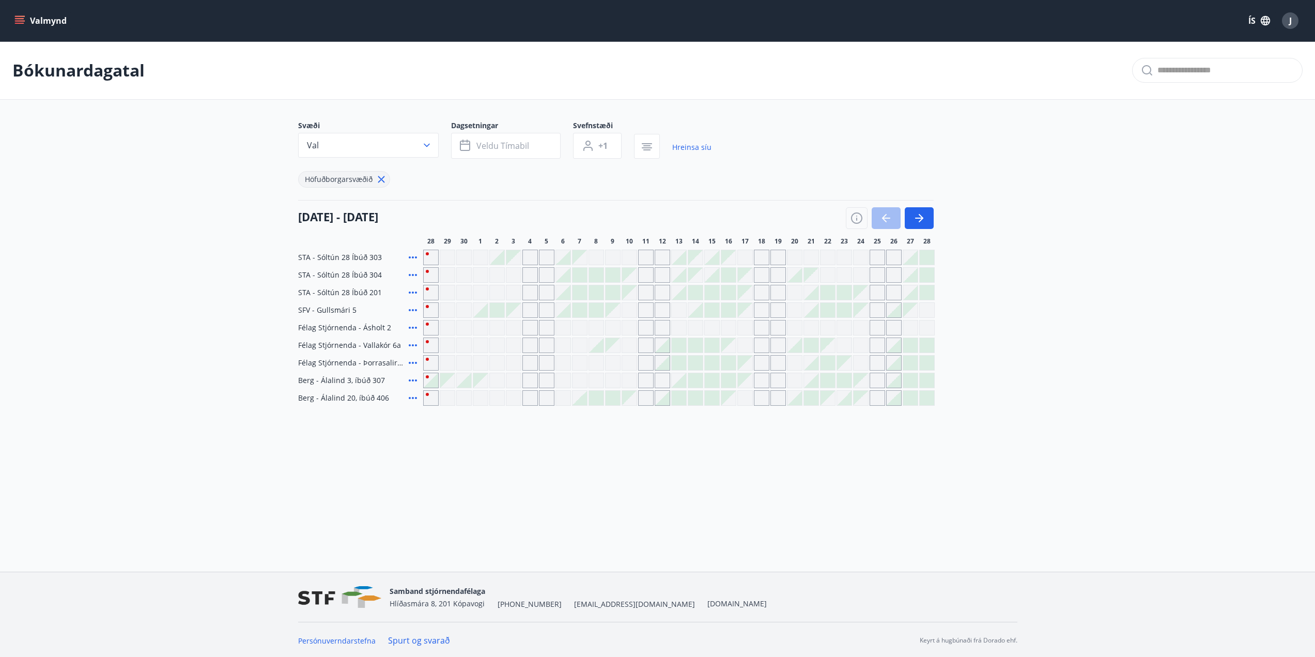
scroll to position [2, 0]
click at [744, 255] on div "Gráir dagar eru ekki bókanlegir" at bounding box center [744, 255] width 15 height 15
click at [721, 256] on div "Gráir dagar eru ekki bókanlegir" at bounding box center [728, 255] width 14 height 14
click at [765, 256] on div "Gráir dagar eru ekki bókanlegir" at bounding box center [761, 255] width 15 height 15
click at [828, 290] on div at bounding box center [827, 291] width 14 height 14
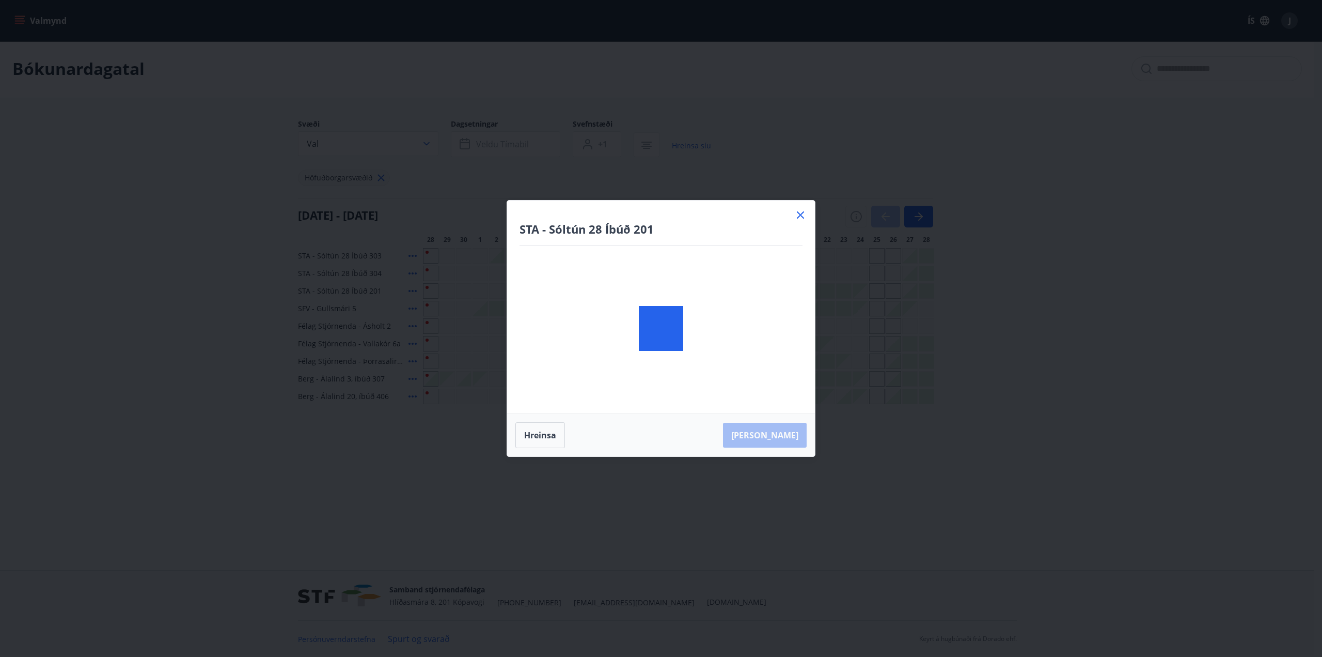
click at [828, 291] on div "STA - Sóltún 28 Íbúð 201 [PERSON_NAME]" at bounding box center [661, 328] width 1322 height 657
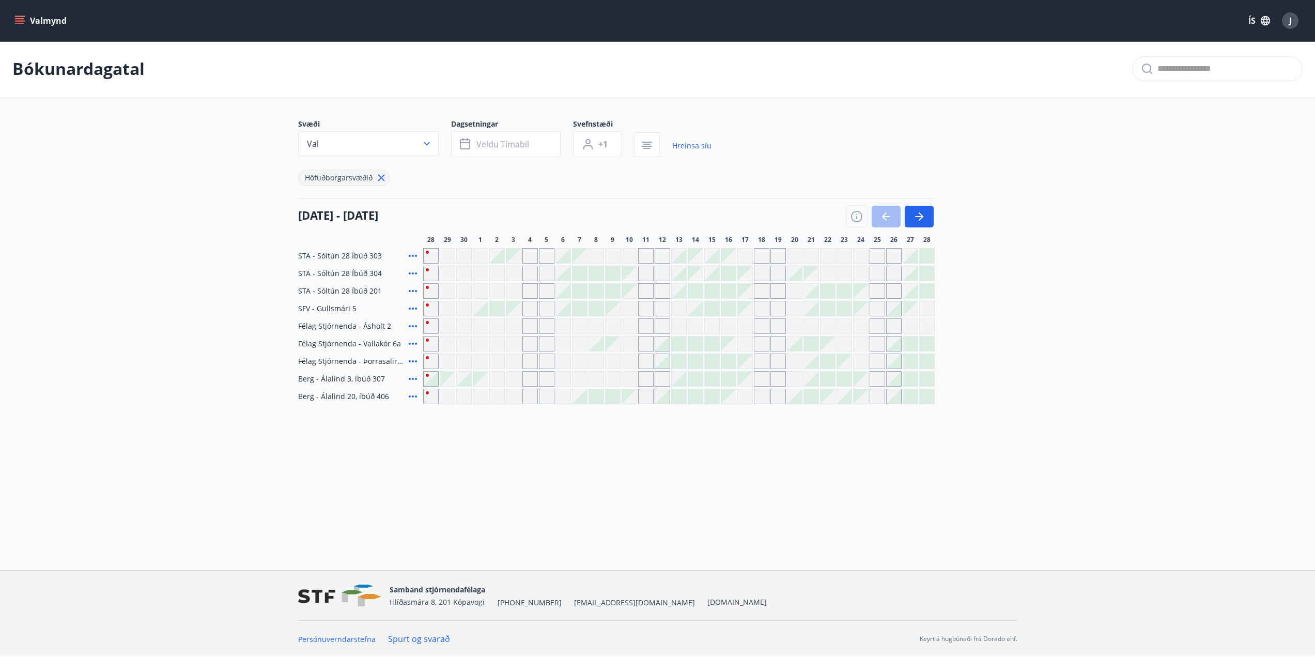
click at [14, 19] on button "Valmynd" at bounding box center [41, 20] width 58 height 19
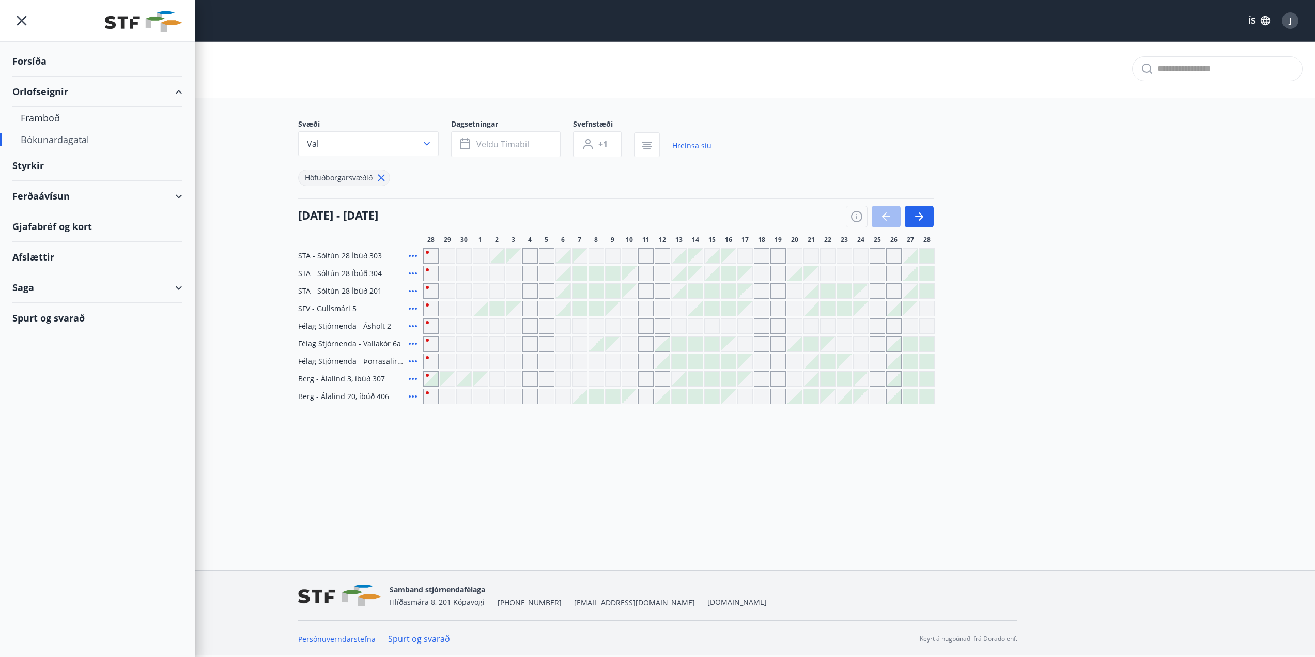
click at [52, 225] on div "Gjafabréf og kort" at bounding box center [97, 226] width 170 height 30
drag, startPoint x: 63, startPoint y: 195, endPoint x: 180, endPoint y: 196, distance: 116.7
click at [63, 195] on div "Ferðaávísun" at bounding box center [97, 196] width 170 height 30
click at [67, 198] on div "Ferðaávísun" at bounding box center [97, 196] width 170 height 30
click at [38, 194] on div "Ferðaávísun" at bounding box center [97, 196] width 170 height 30
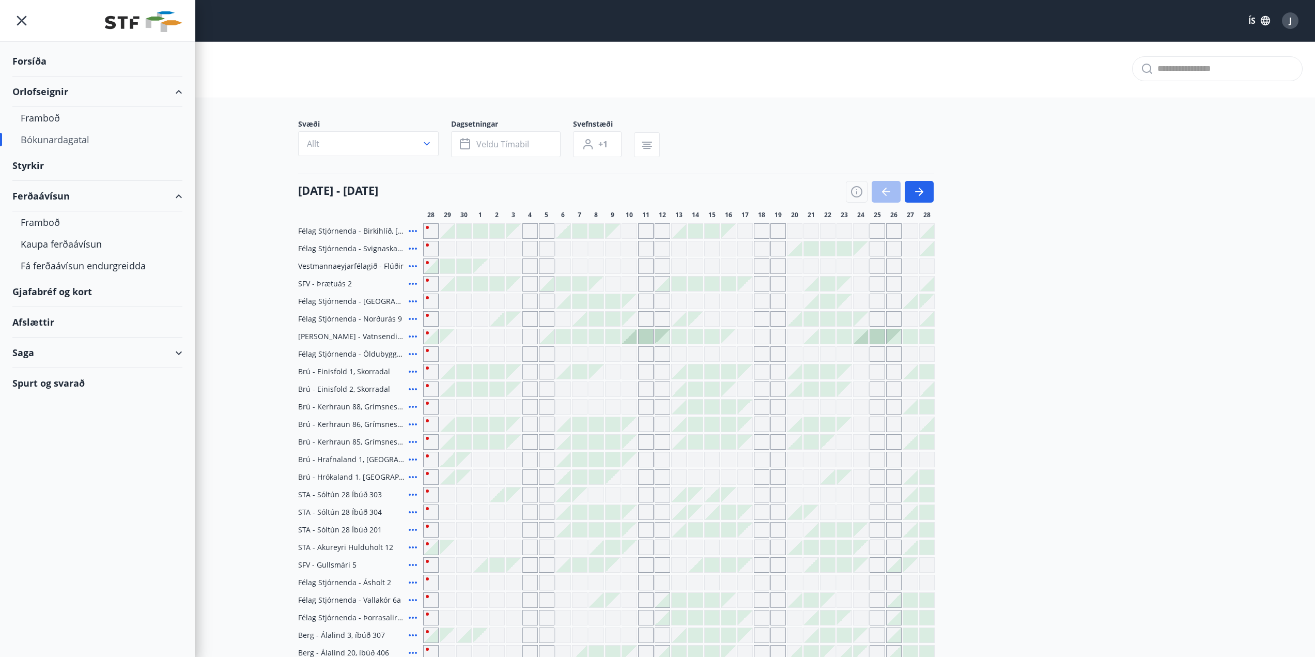
click at [180, 196] on div "Ferðaávísun" at bounding box center [97, 196] width 170 height 30
click at [60, 224] on div "Framboð" at bounding box center [97, 222] width 153 height 22
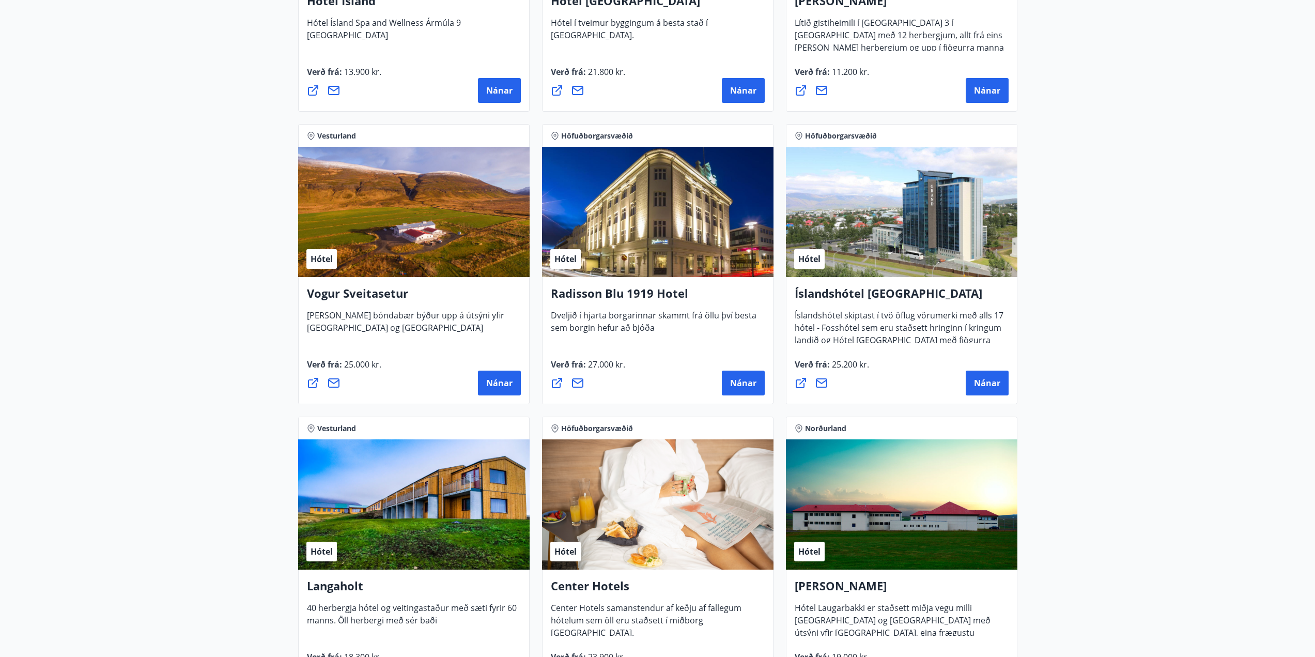
scroll to position [1810, 0]
